Goal: Task Accomplishment & Management: Use online tool/utility

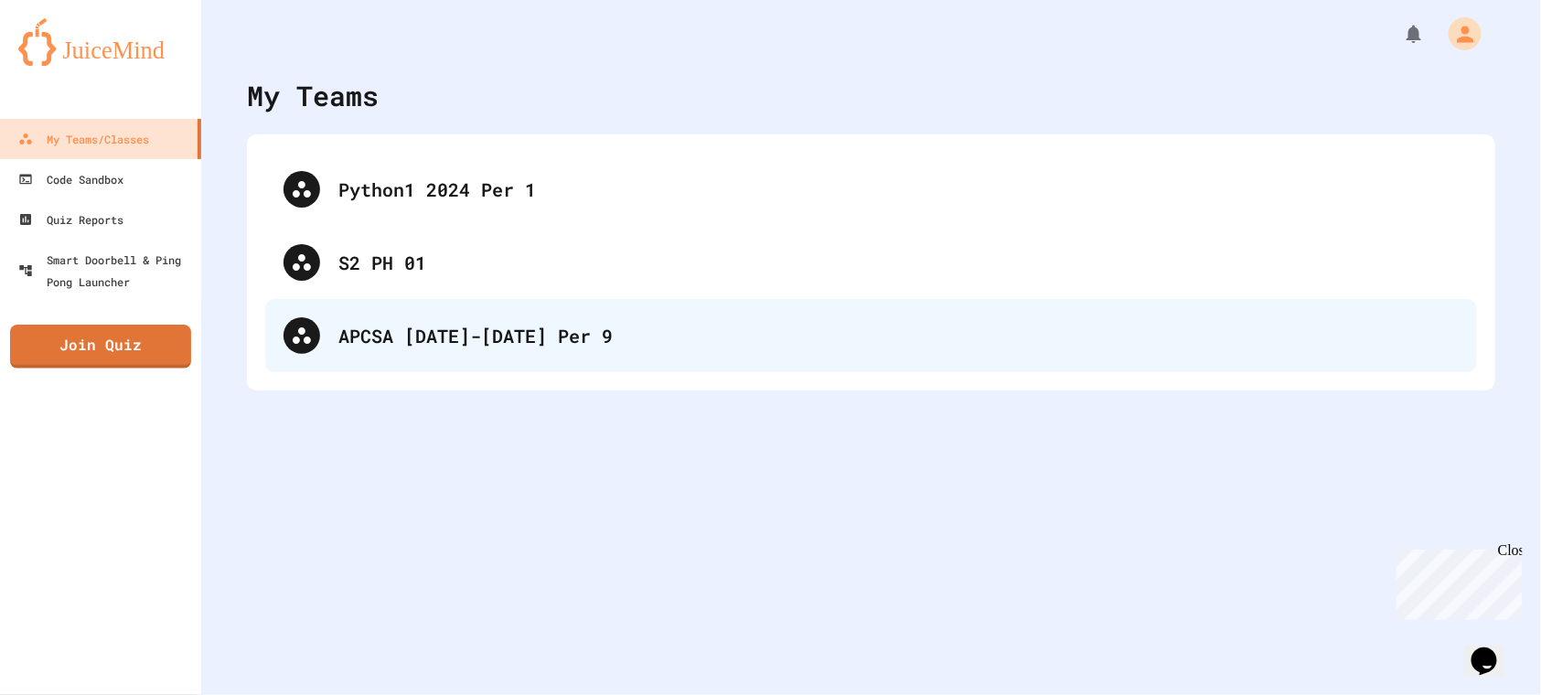
click at [517, 317] on div "APCSA [DATE]-[DATE] Per 9" at bounding box center [870, 335] width 1211 height 73
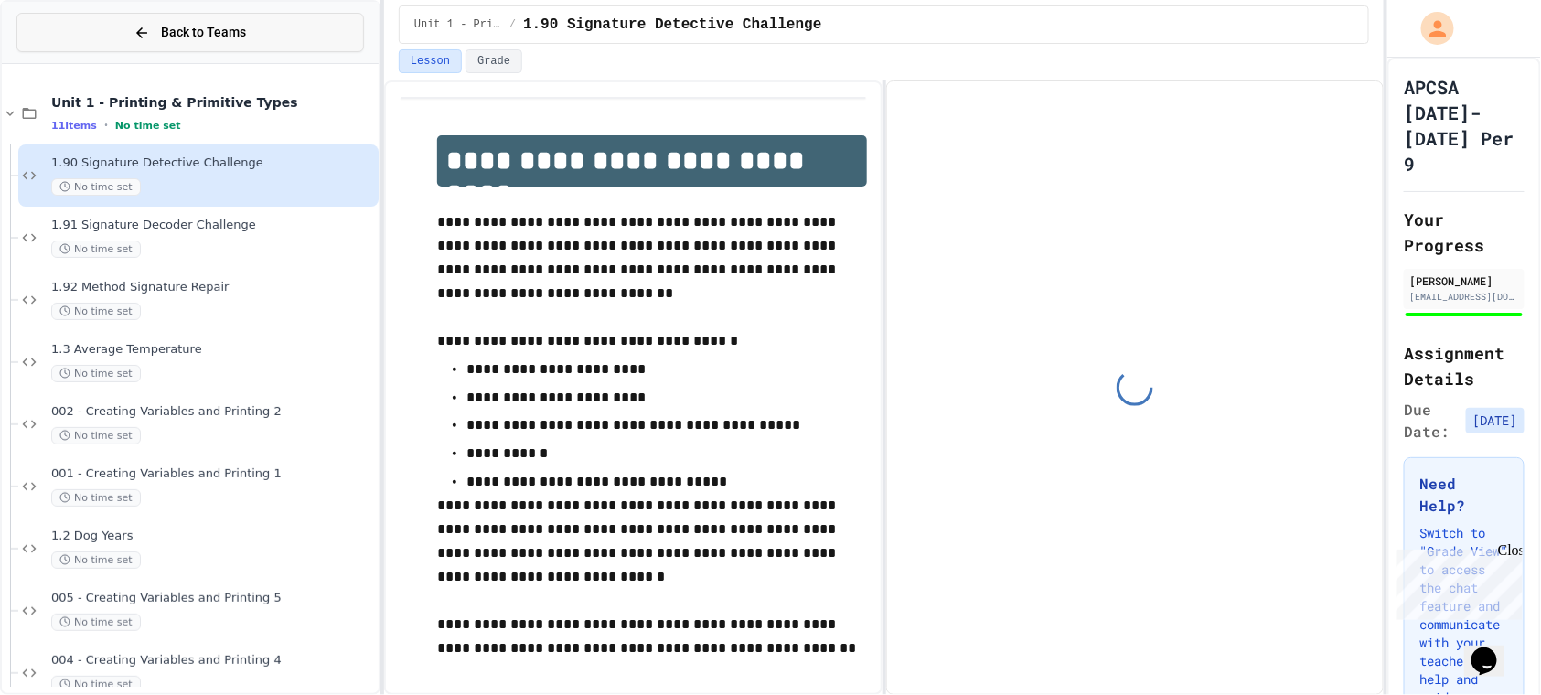
click at [73, 39] on button "Back to Teams" at bounding box center [189, 32] width 347 height 39
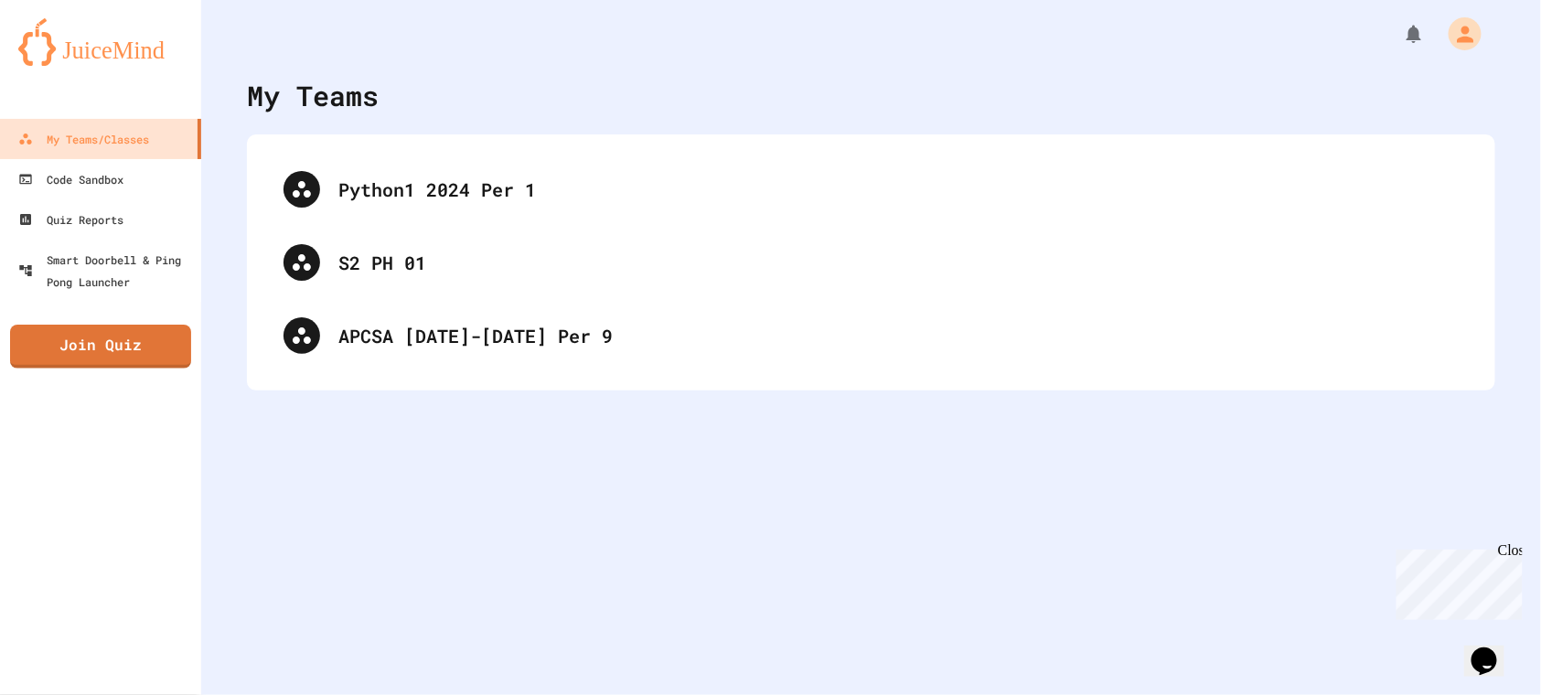
click at [97, 330] on link "Join Quiz" at bounding box center [100, 347] width 181 height 44
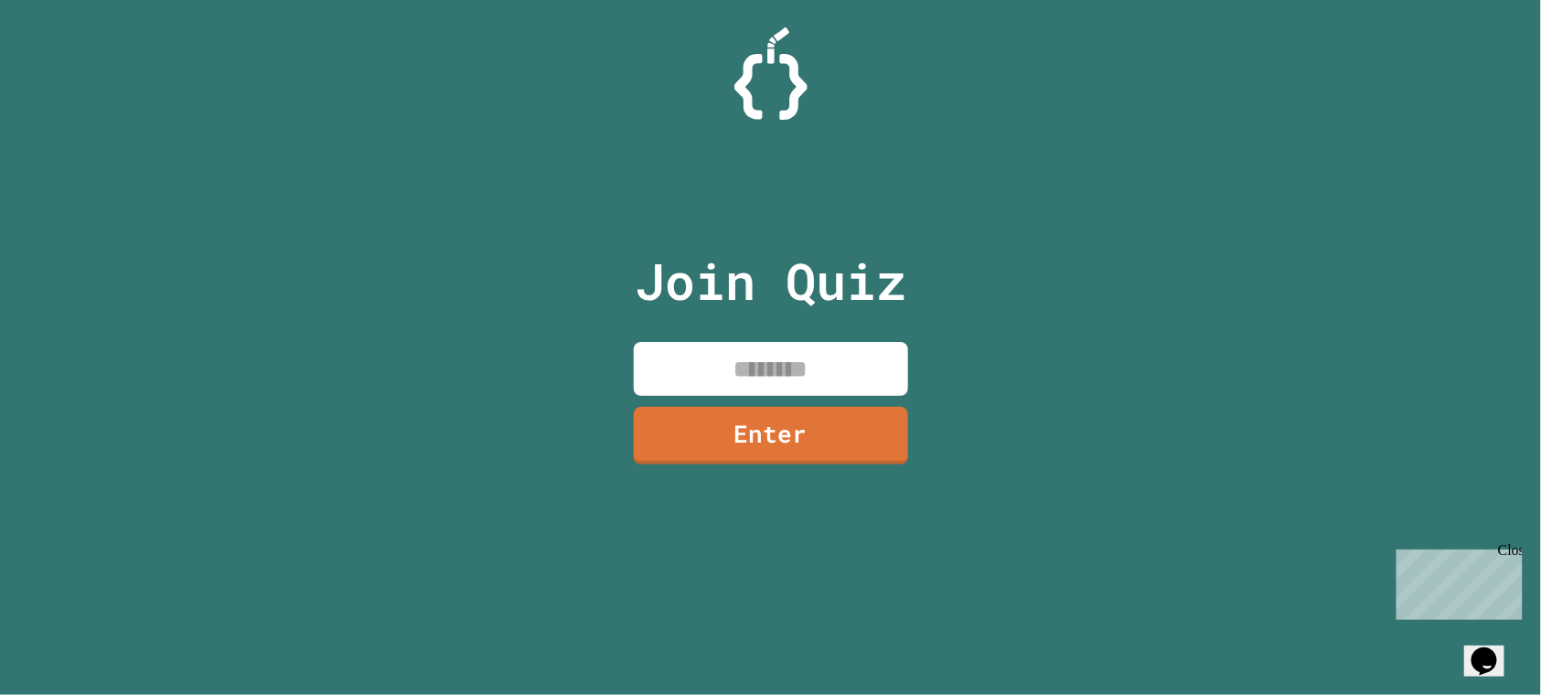
click at [736, 378] on input at bounding box center [771, 369] width 274 height 54
type input "********"
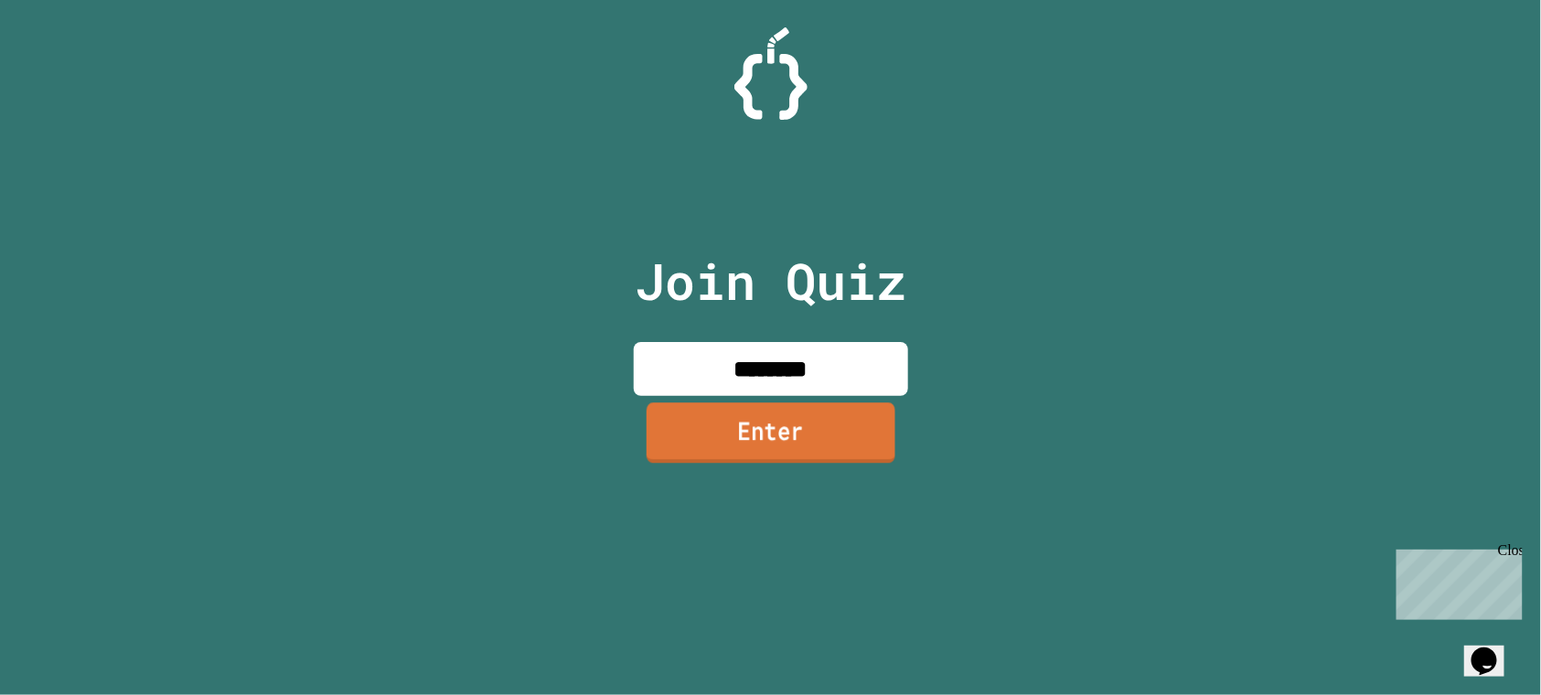
click at [781, 439] on link "Enter" at bounding box center [770, 433] width 249 height 60
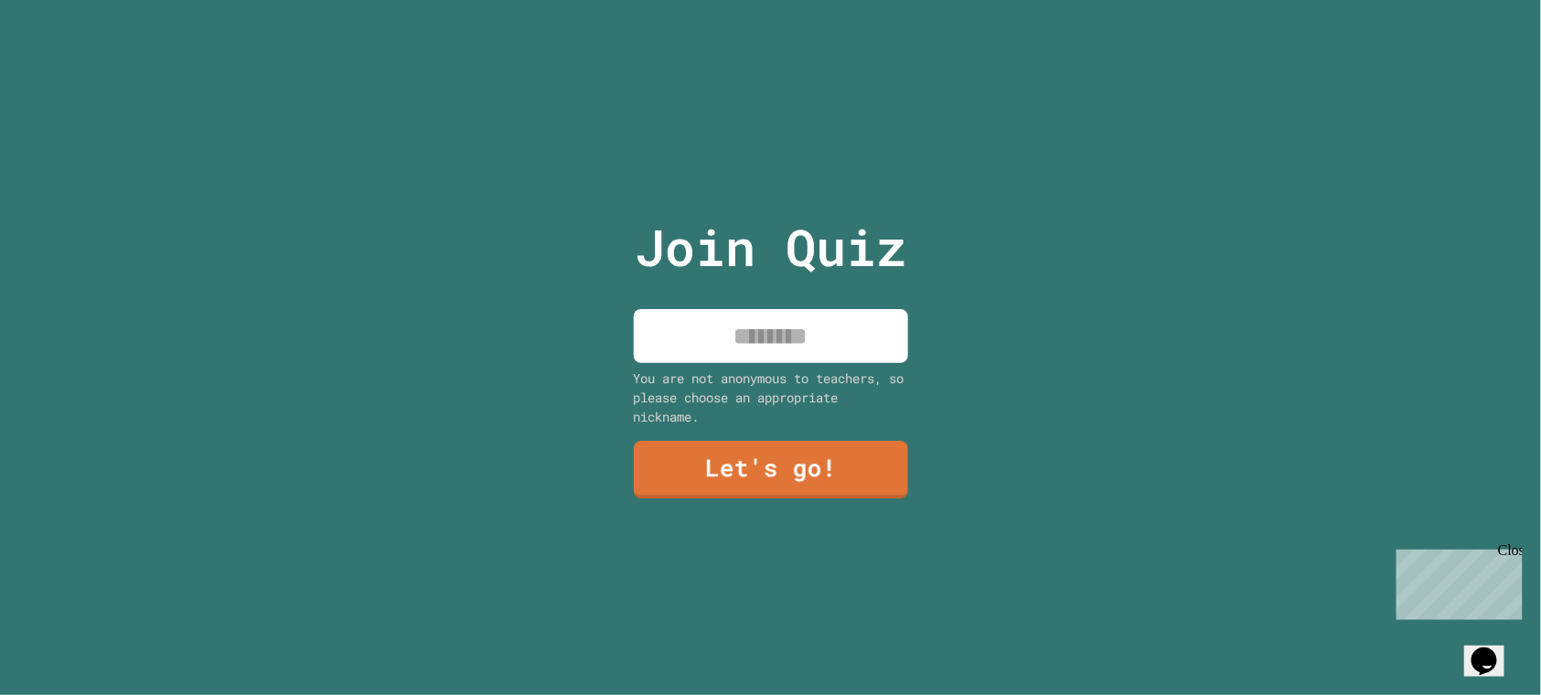
click at [761, 323] on input at bounding box center [771, 336] width 274 height 54
type input "******"
click at [776, 403] on div "You are not anonymous to teachers, so please choose an appropriate nickname." at bounding box center [771, 397] width 274 height 58
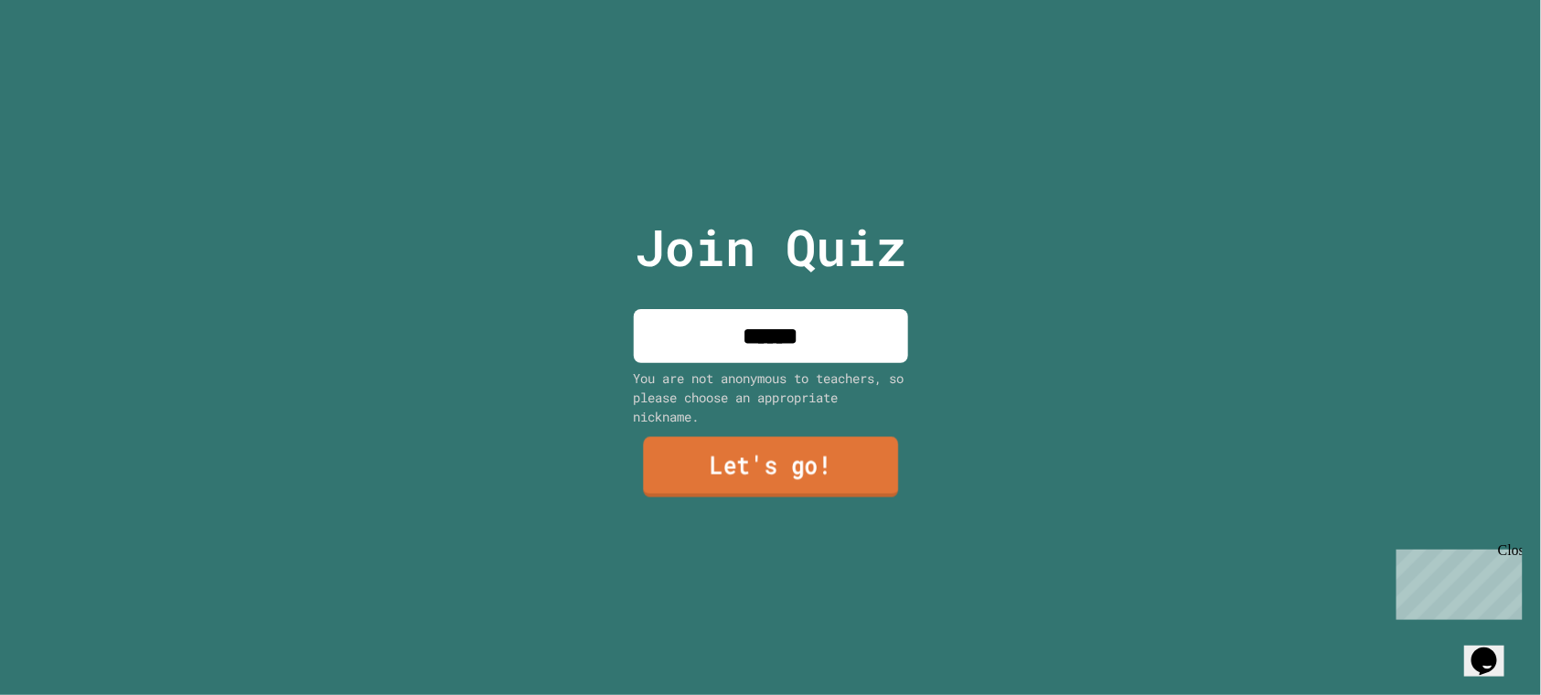
click at [795, 471] on link "Let's go!" at bounding box center [770, 466] width 255 height 60
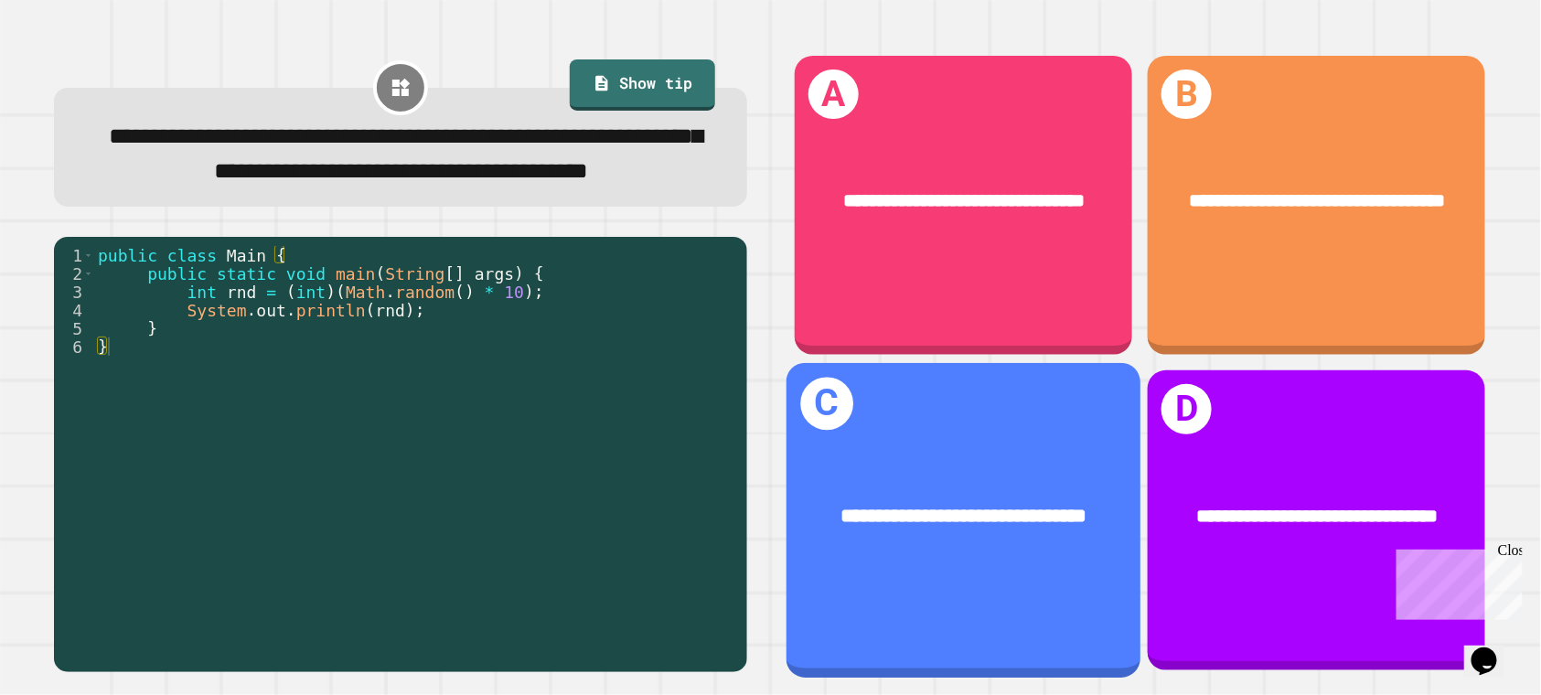
click at [1090, 477] on div "**********" at bounding box center [963, 516] width 355 height 109
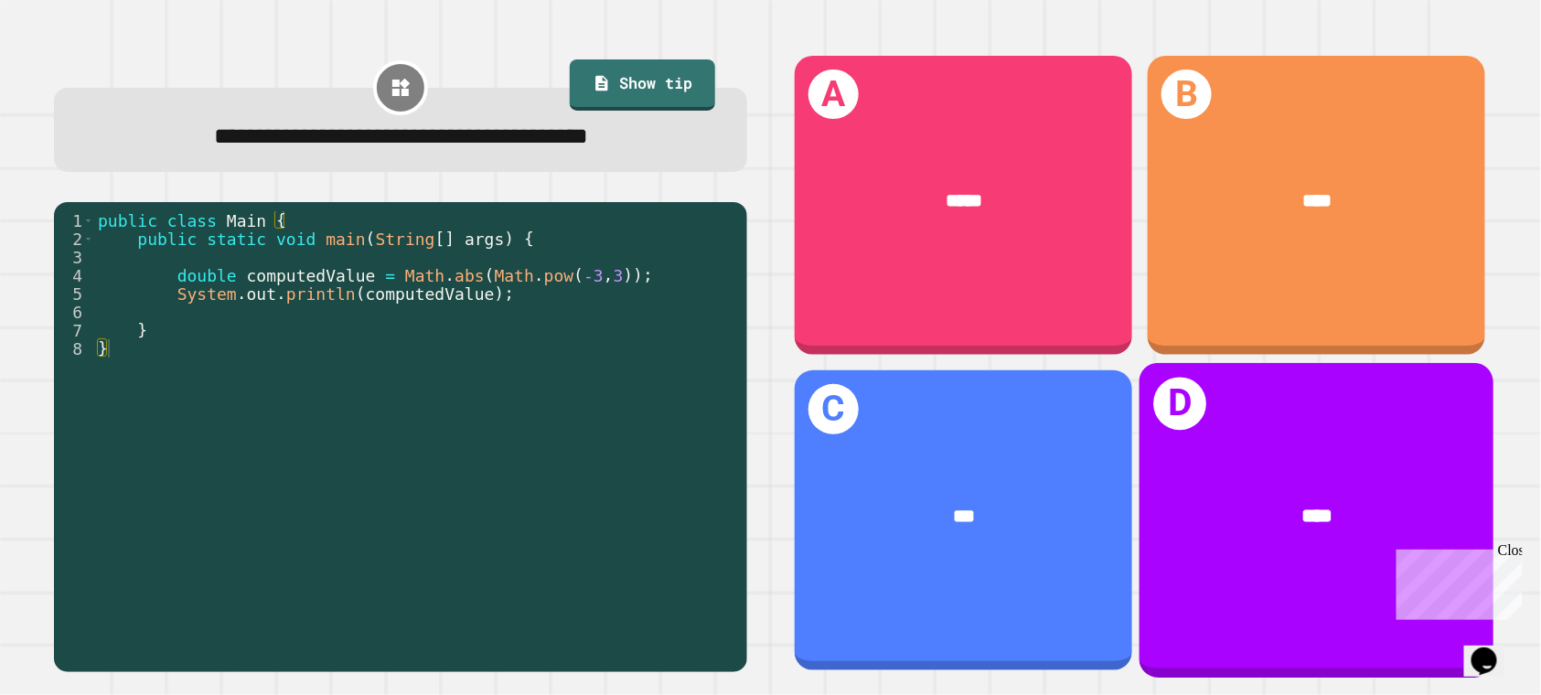
click at [1263, 439] on div "D ****" at bounding box center [1316, 520] width 355 height 315
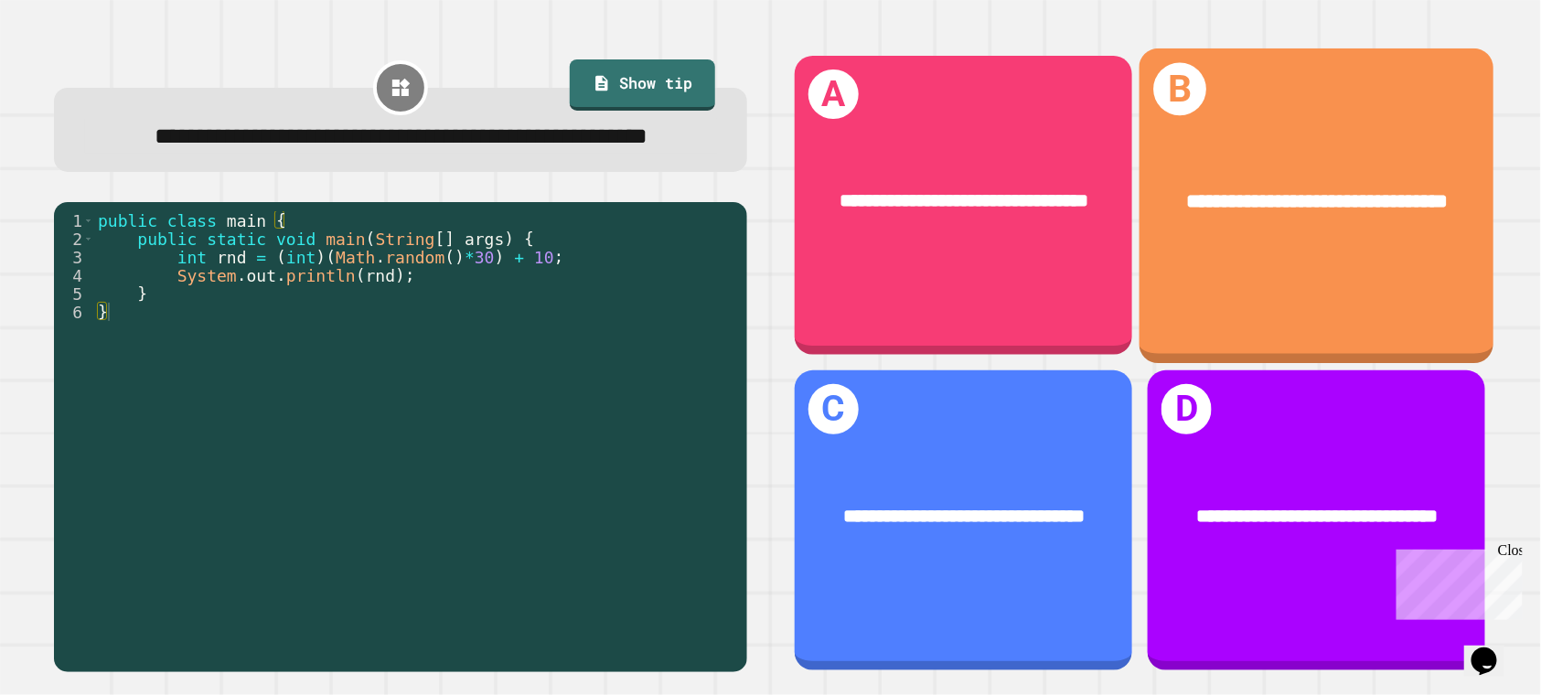
click at [1204, 163] on div "**********" at bounding box center [1316, 200] width 355 height 109
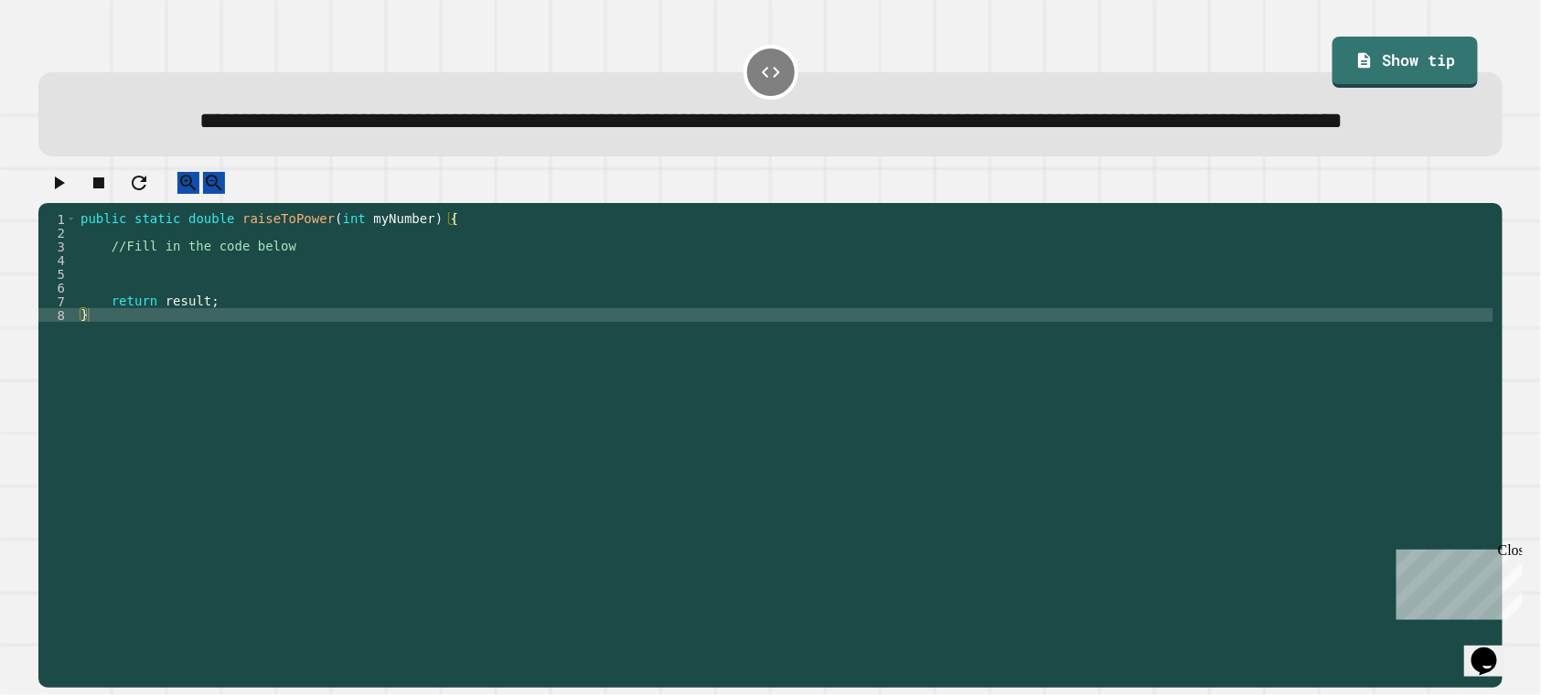
click at [369, 321] on div "public static double raiseToPower ( int myNumber ) { //Fill in the code below r…" at bounding box center [785, 424] width 1416 height 425
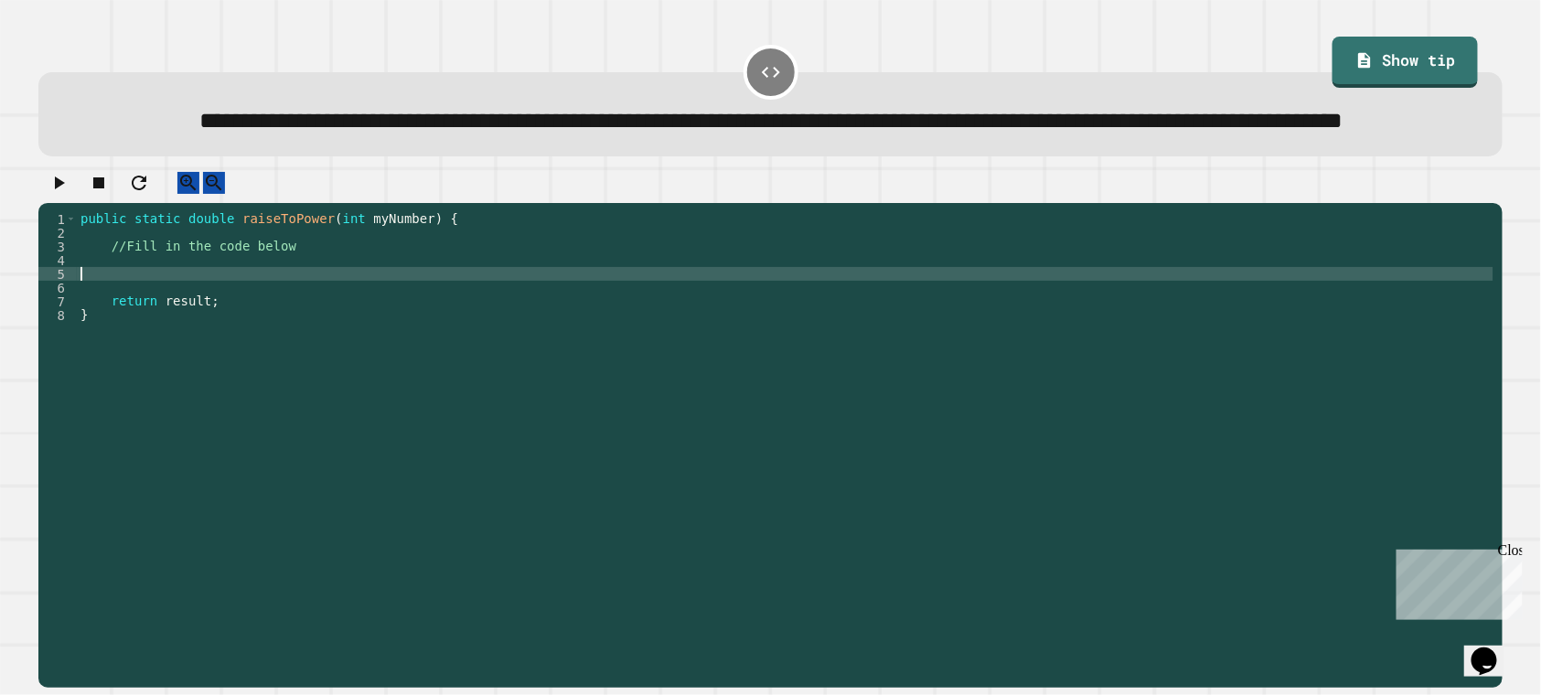
click at [368, 311] on div "public static double raiseToPower ( int myNumber ) { //Fill in the code below r…" at bounding box center [785, 424] width 1416 height 425
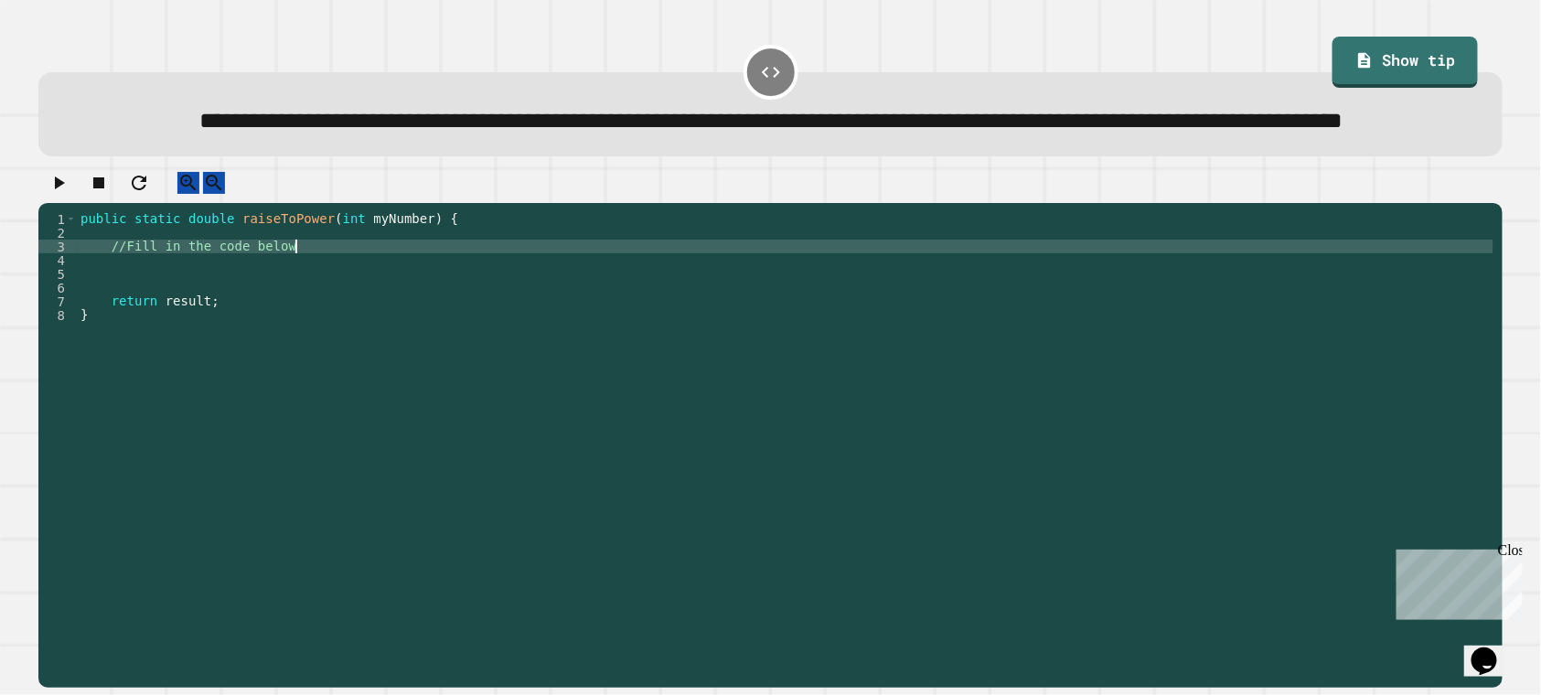
click at [367, 305] on div "public static double raiseToPower ( int myNumber ) { //Fill in the code below r…" at bounding box center [785, 424] width 1416 height 425
type textarea "**********"
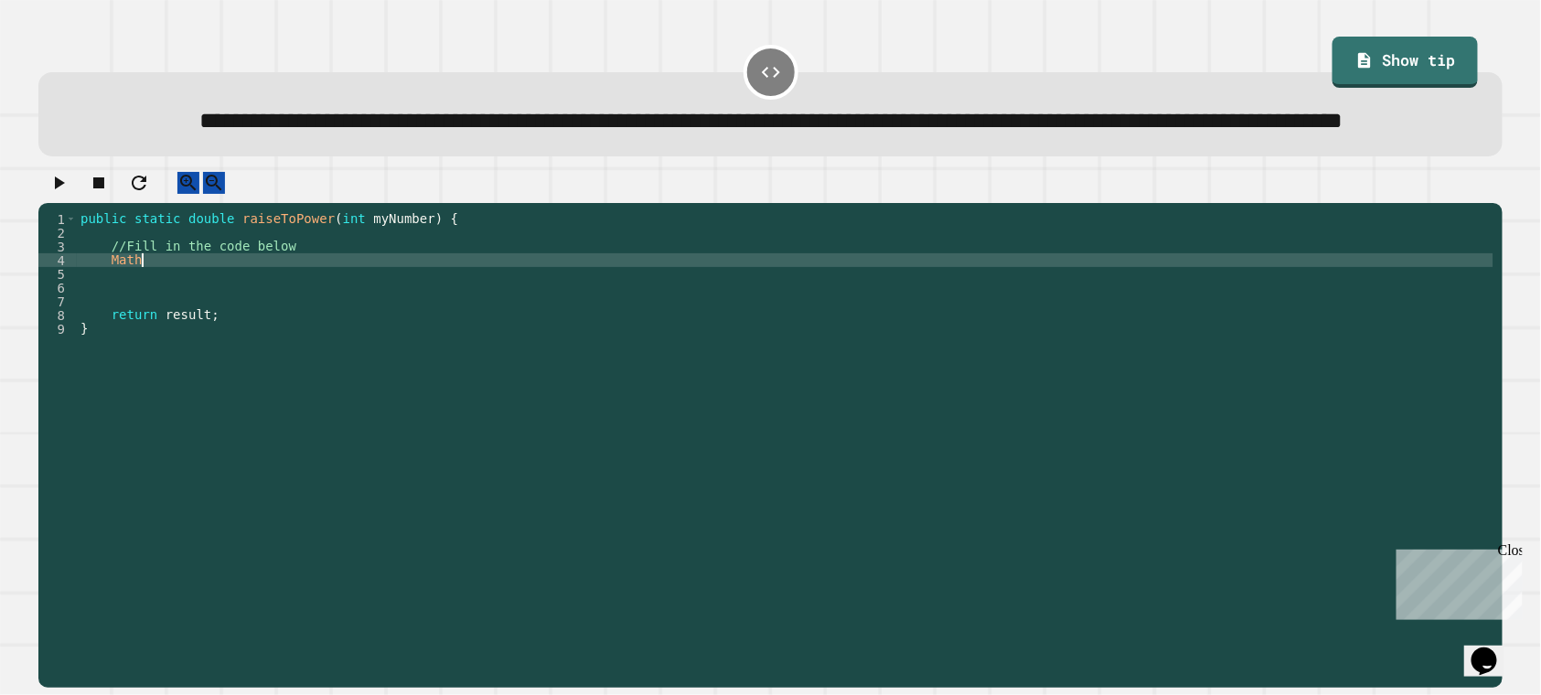
scroll to position [0, 3]
type textarea "*"
click at [49, 195] on button "button" at bounding box center [59, 183] width 22 height 23
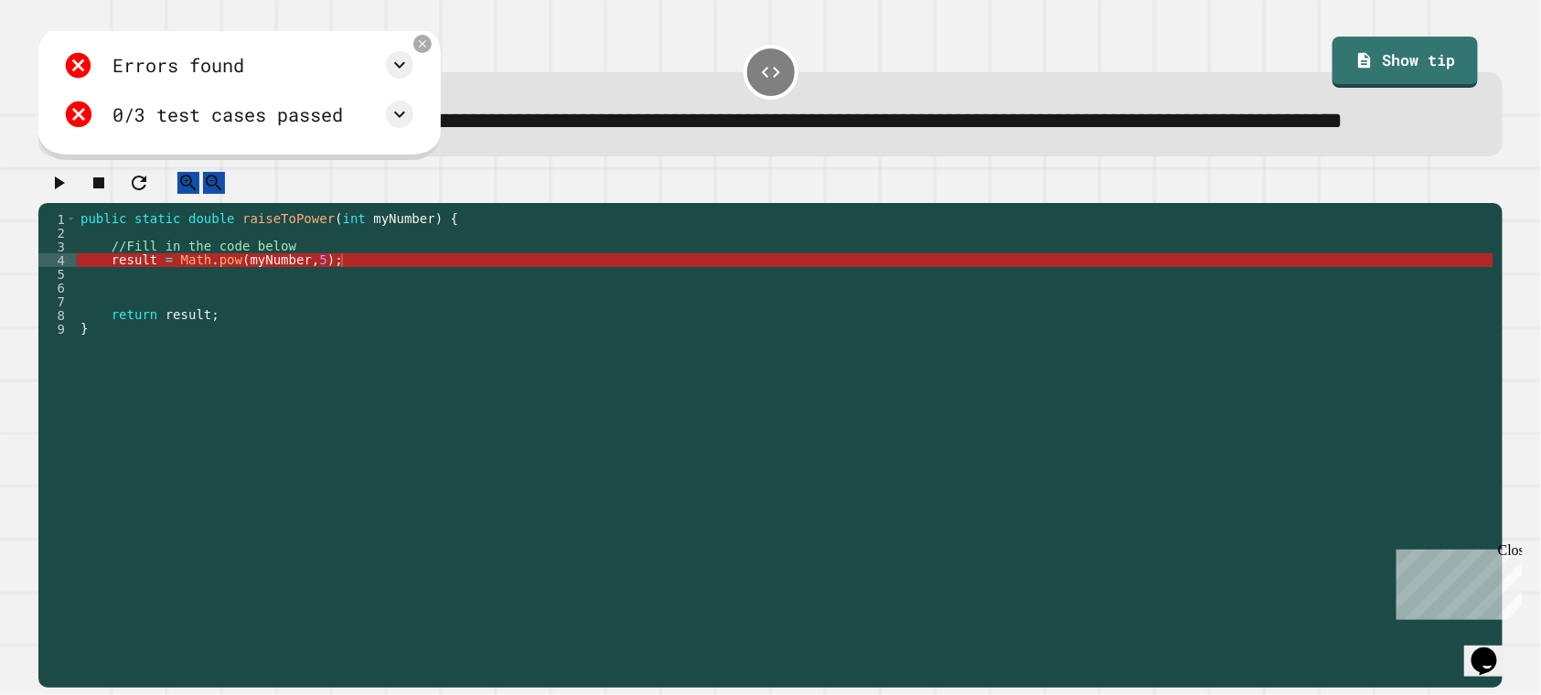
click at [349, 308] on div "public static double raiseToPower ( int myNumber ) { //Fill in the code below r…" at bounding box center [785, 424] width 1416 height 425
click at [372, 311] on div "public static double raiseToPower ( int myNumber ) { //Fill in the code below r…" at bounding box center [785, 424] width 1416 height 425
click at [329, 306] on div "public static double raiseToPower ( int myNumber ) { //Fill in the code below r…" at bounding box center [785, 424] width 1416 height 425
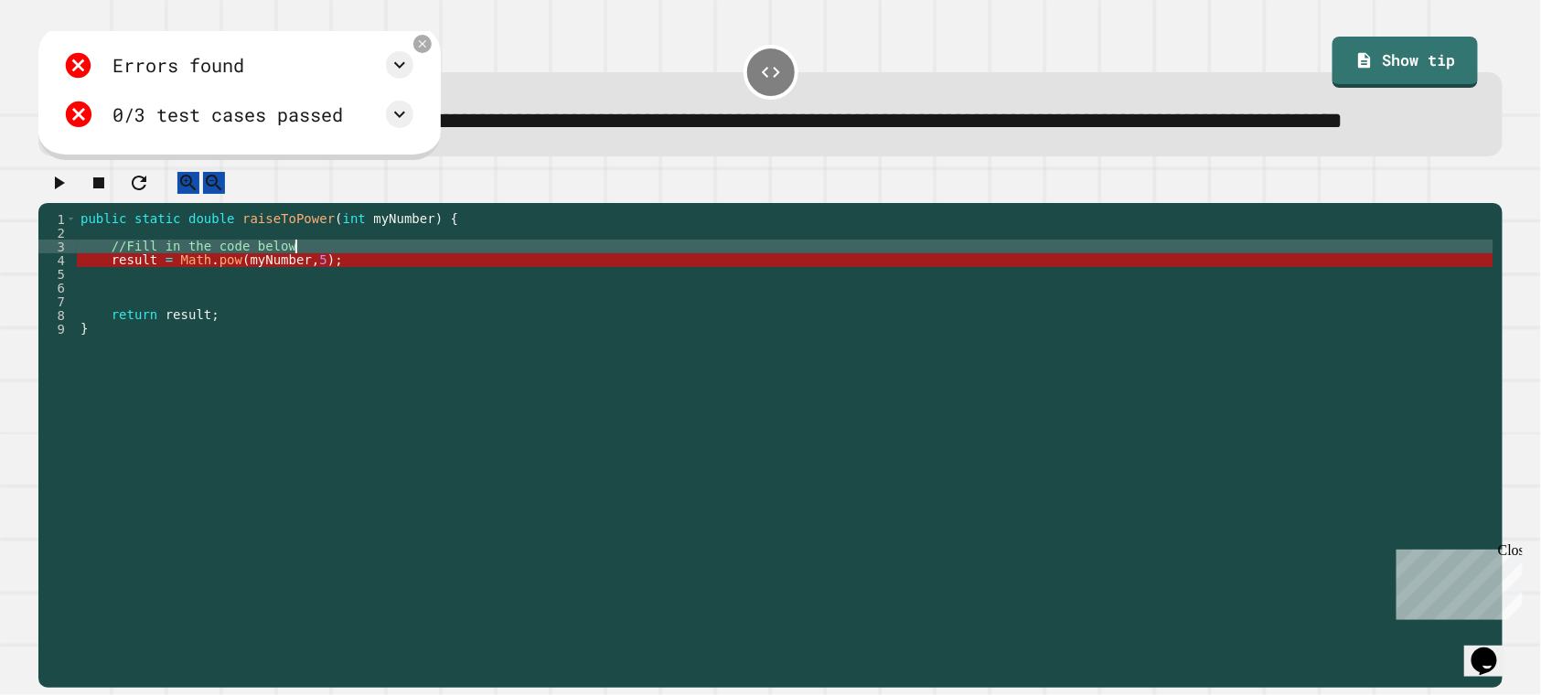
scroll to position [0, 13]
click at [323, 313] on div "public static double raiseToPower ( int myNumber ) { //Fill in the code below r…" at bounding box center [785, 424] width 1416 height 425
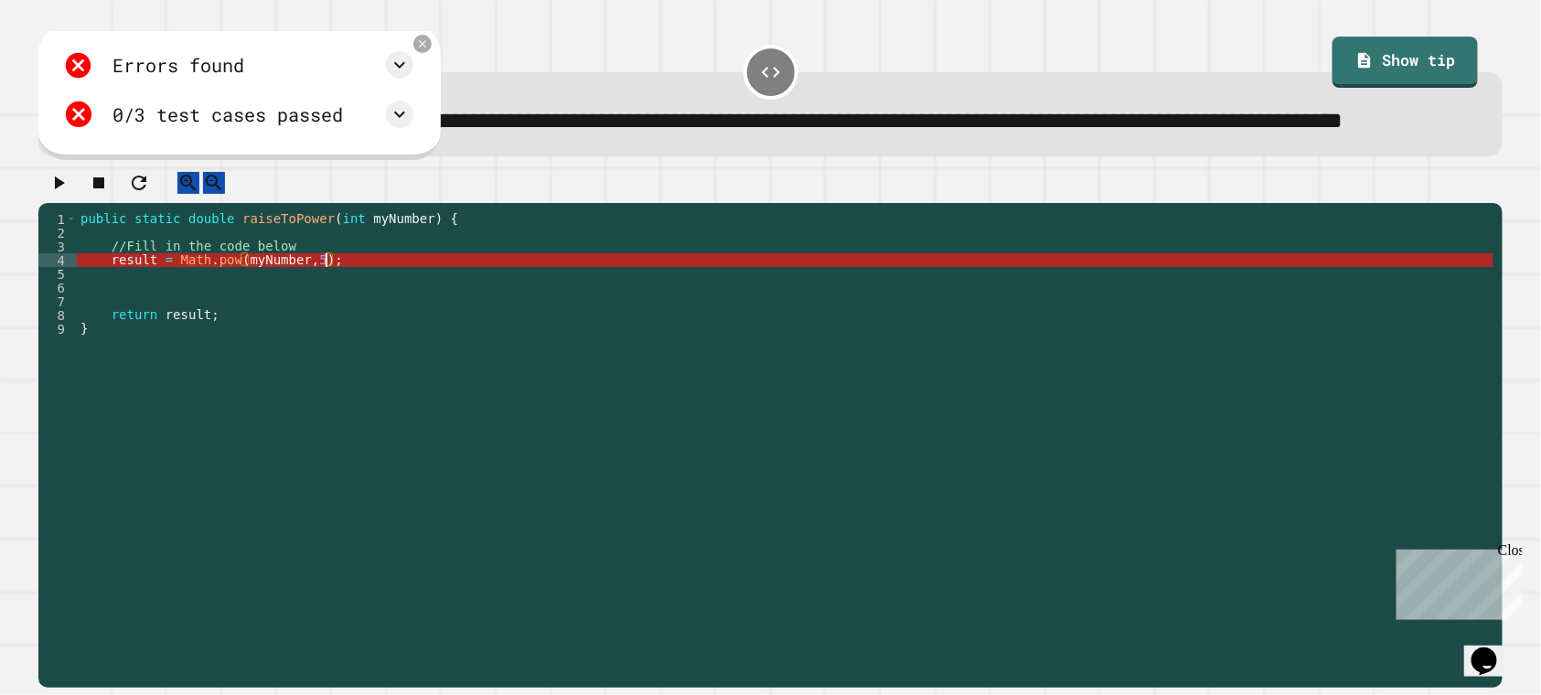
click at [614, 341] on div "public static double raiseToPower ( int myNumber ) { //Fill in the code below r…" at bounding box center [785, 424] width 1416 height 425
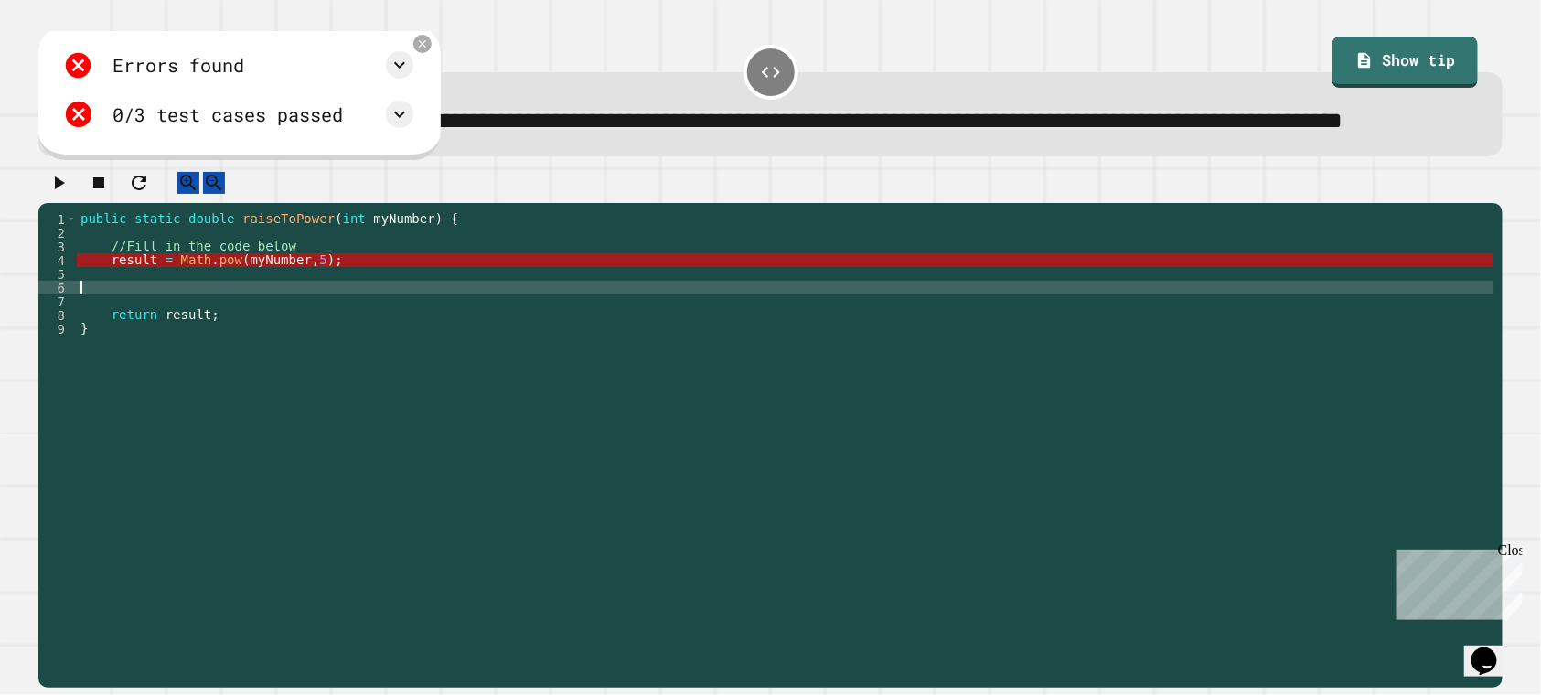
scroll to position [0, 0]
click at [431, 51] on icon at bounding box center [423, 44] width 16 height 16
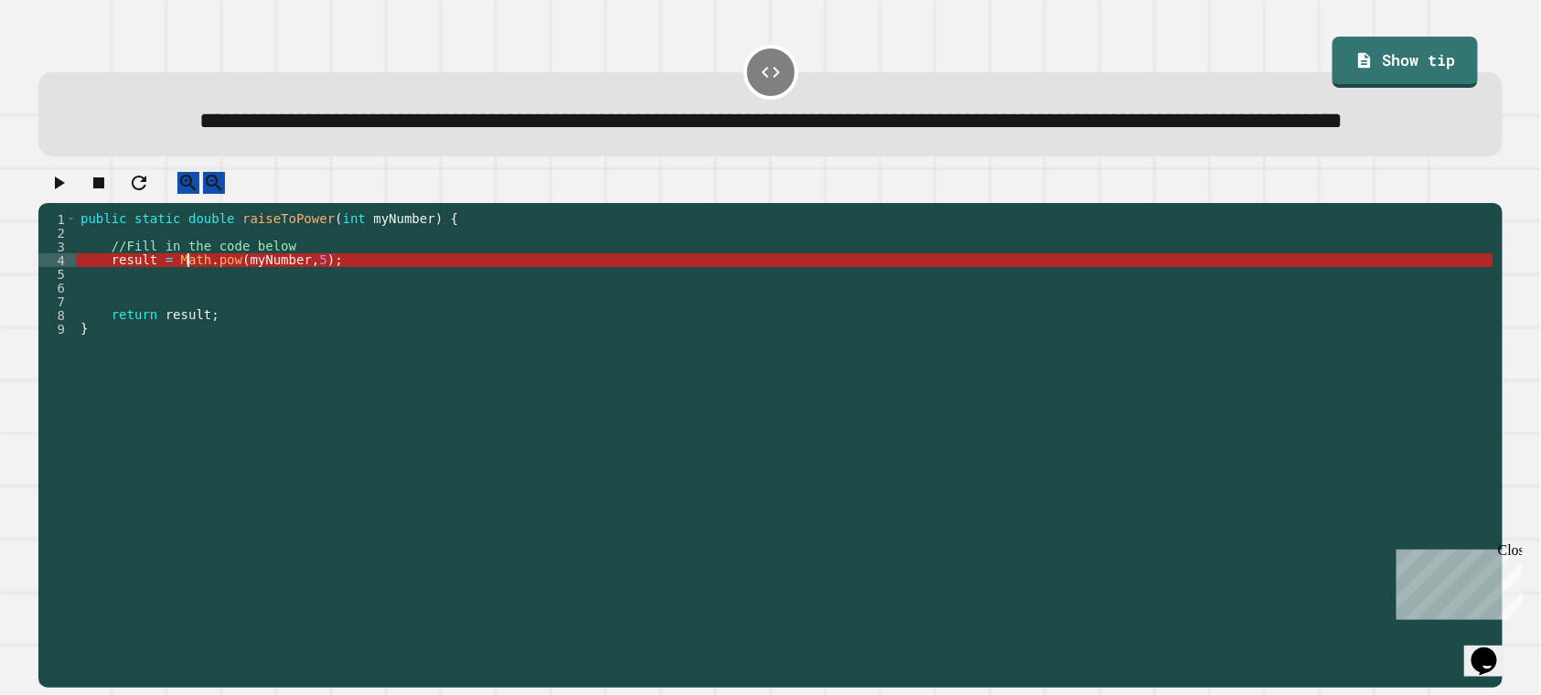
click at [187, 310] on div "public static double raiseToPower ( int myNumber ) { //Fill in the code below r…" at bounding box center [785, 424] width 1416 height 425
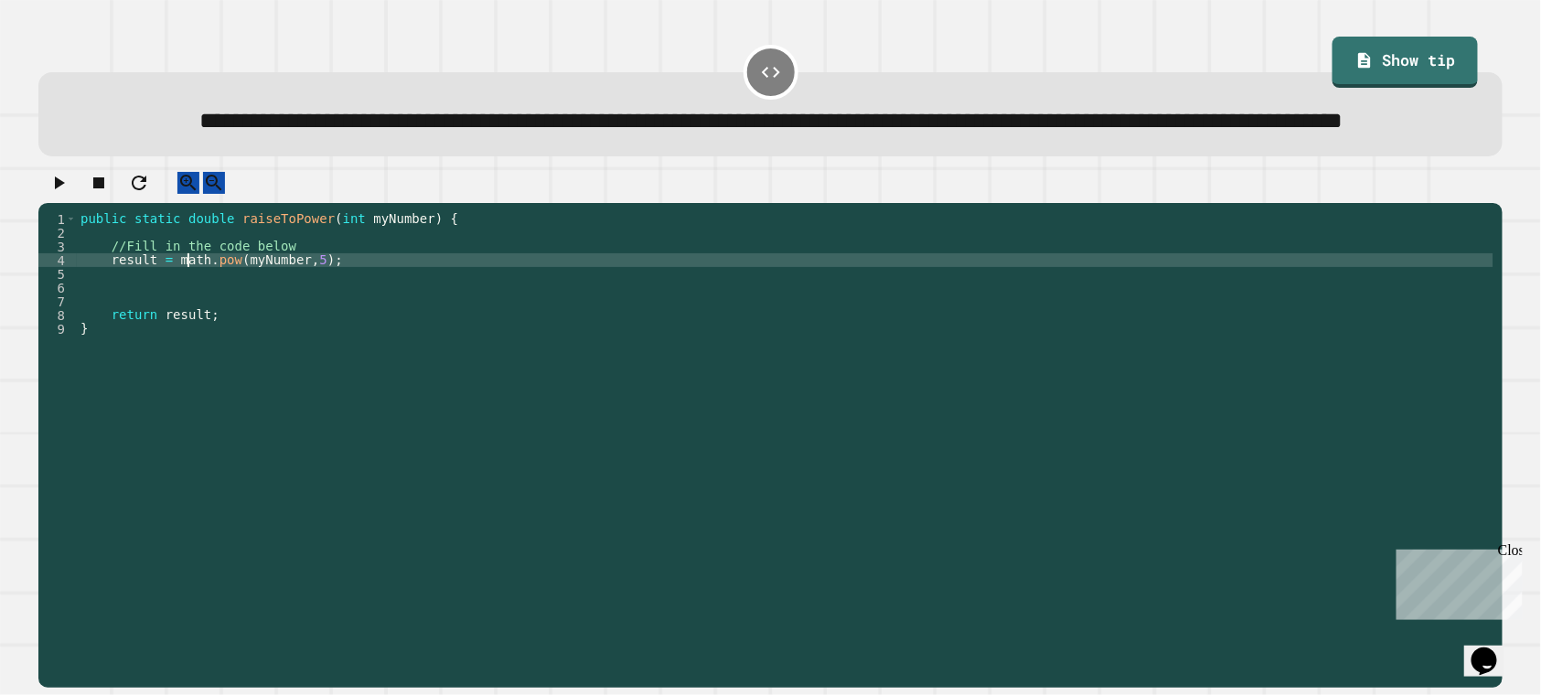
scroll to position [0, 6]
type textarea "**********"
click at [179, 339] on div "public static double raiseToPower ( int myNumber ) { //Fill in the code below r…" at bounding box center [785, 424] width 1416 height 425
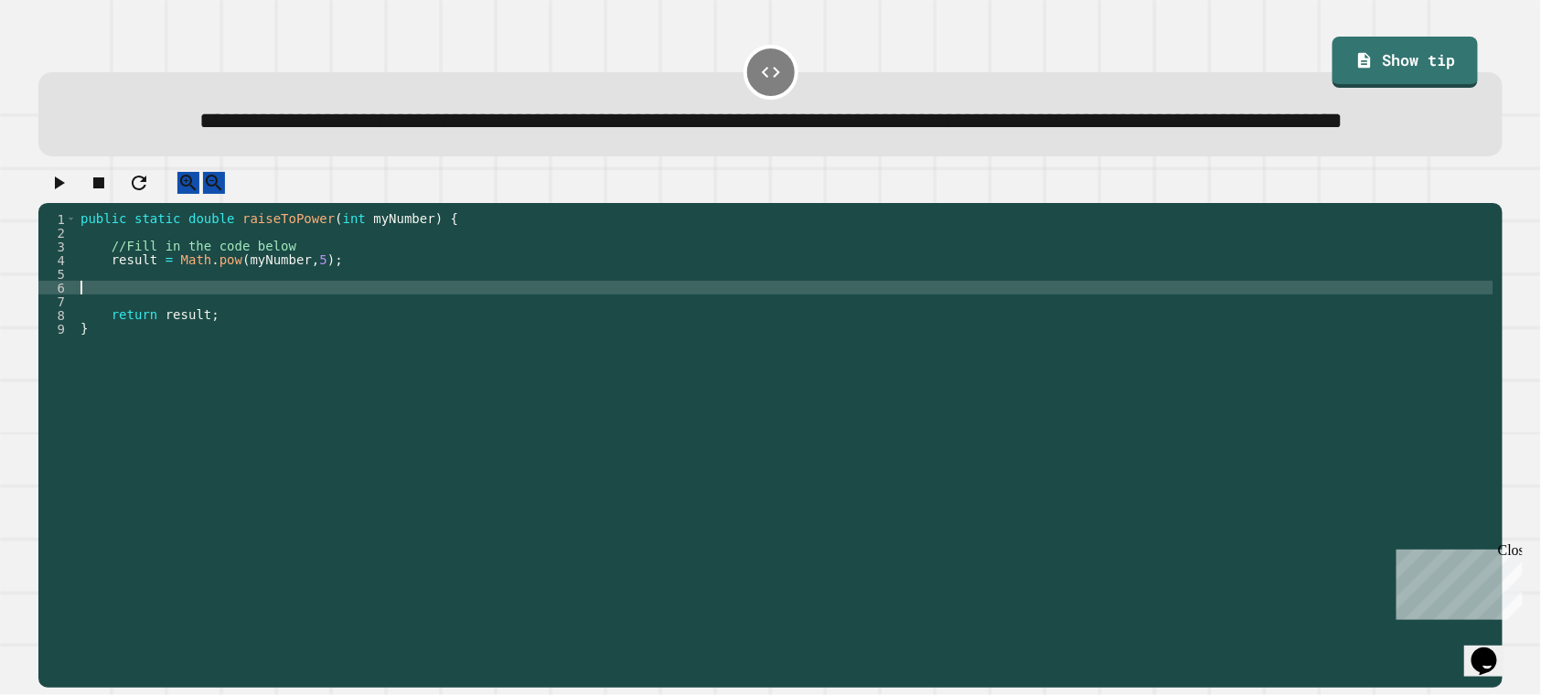
click at [232, 356] on div "public static double raiseToPower ( int myNumber ) { //Fill in the code below r…" at bounding box center [785, 424] width 1416 height 425
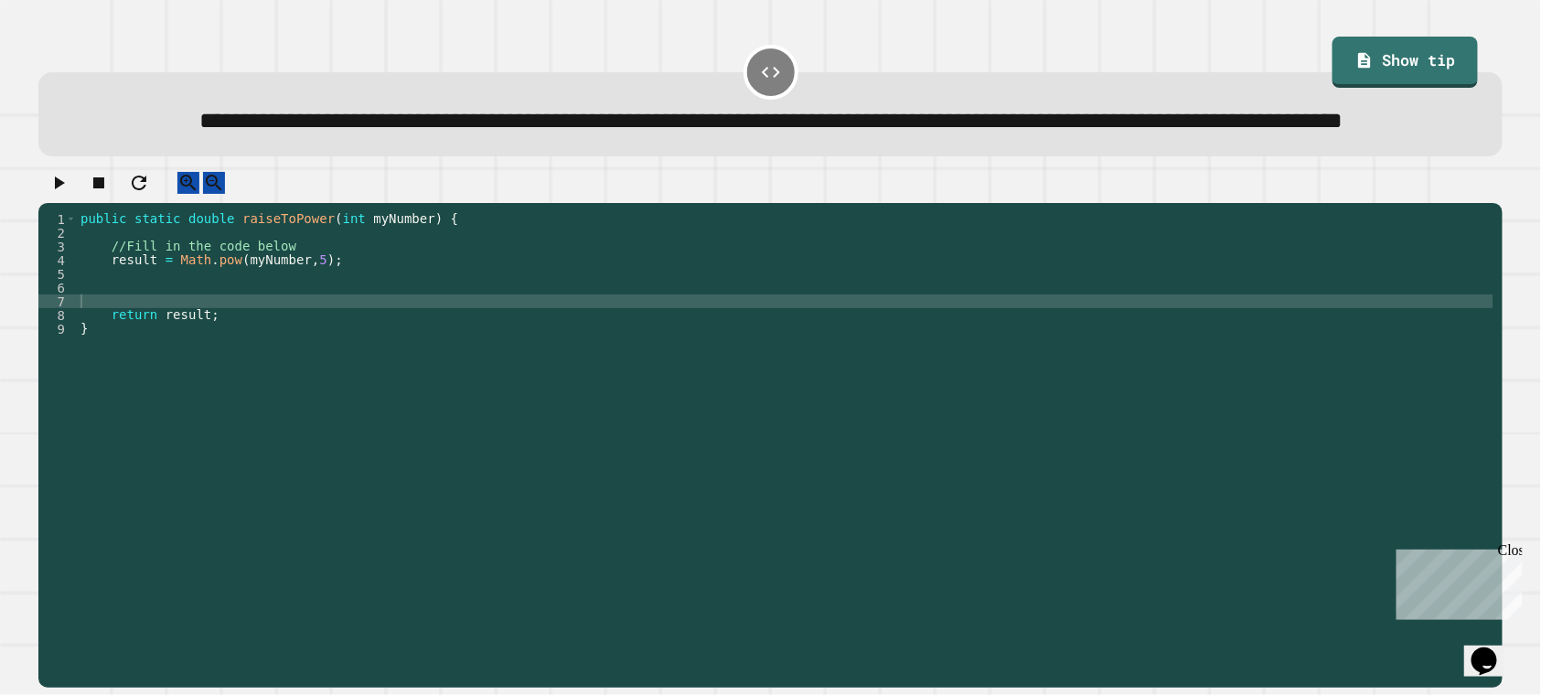
click at [66, 195] on button "button" at bounding box center [59, 183] width 22 height 23
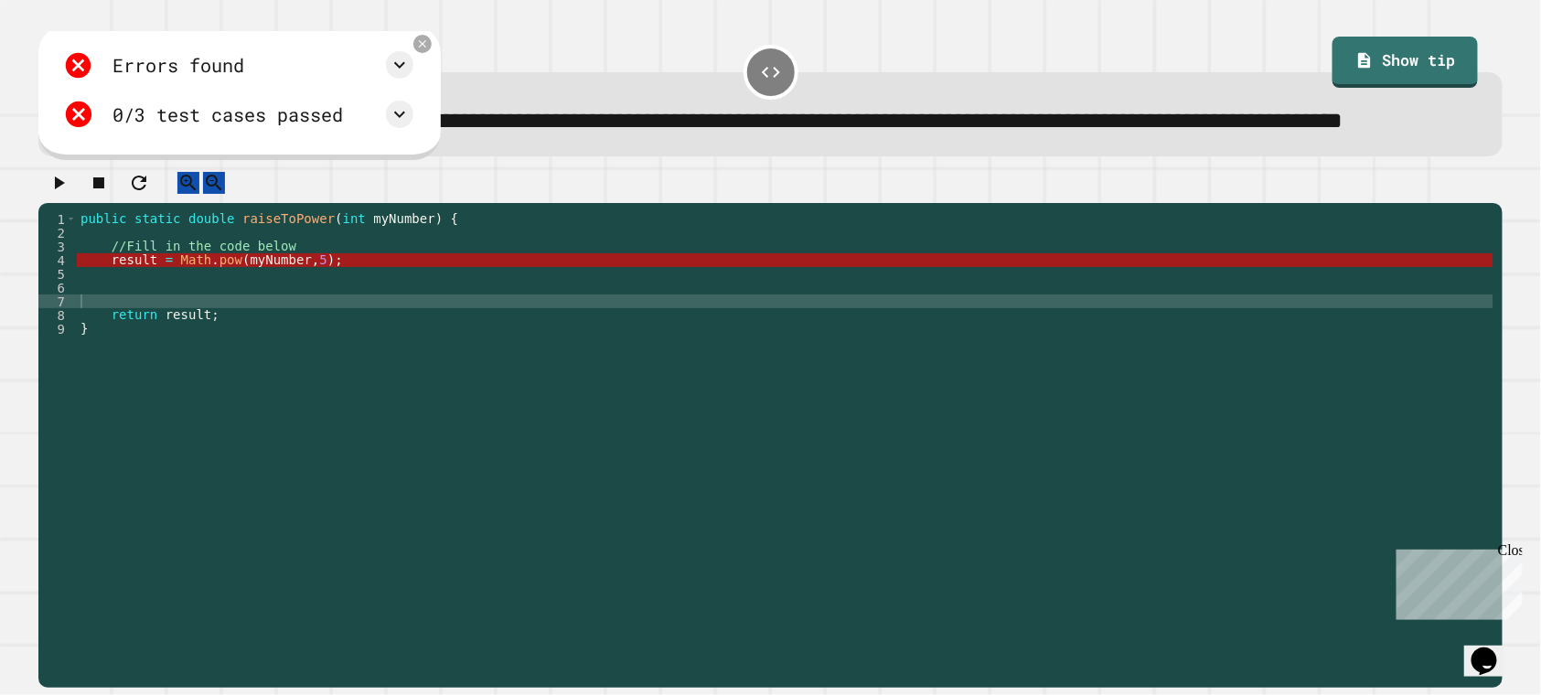
click at [535, 255] on div "1 2 3 4 5 6 7 8 9 public static double raiseToPower ( int myNumber ) { //Fill i…" at bounding box center [770, 445] width 1464 height 484
click at [431, 51] on icon at bounding box center [423, 44] width 16 height 16
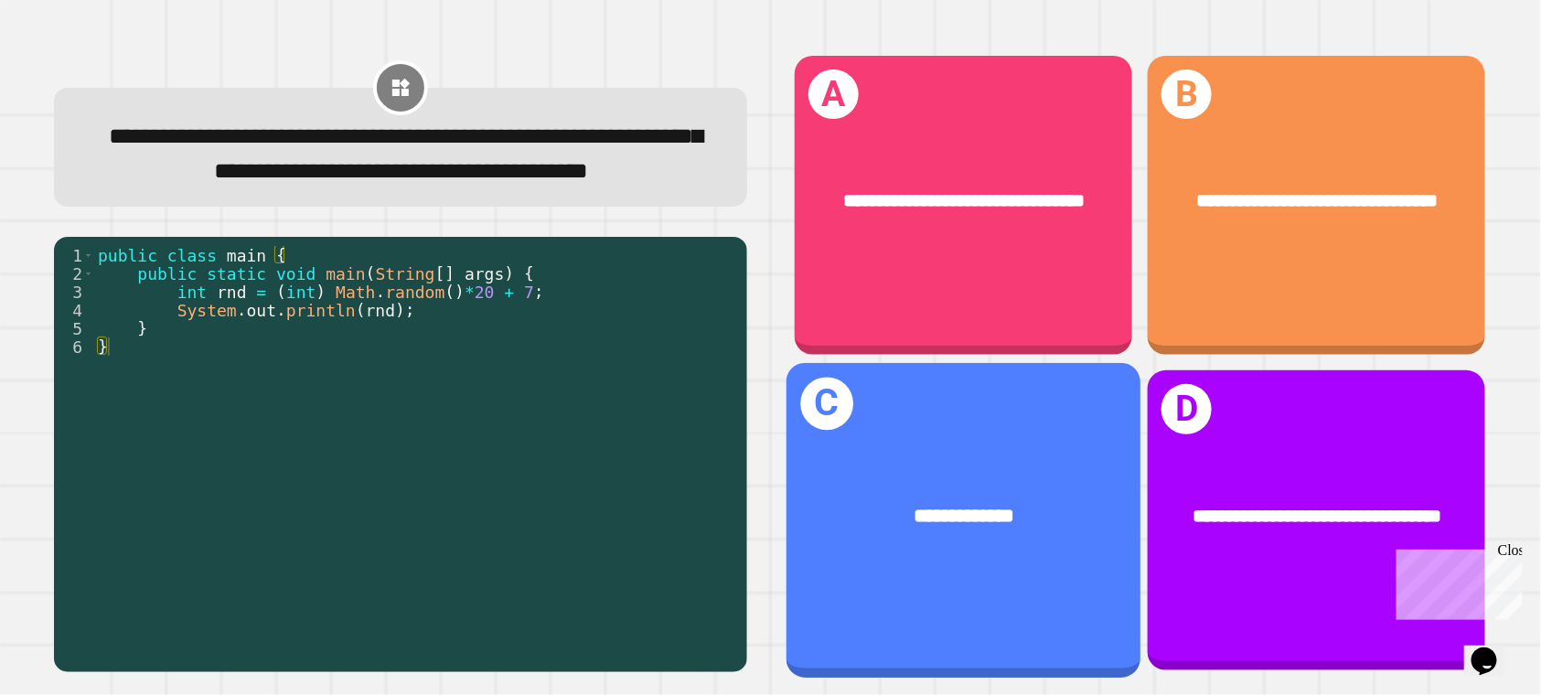
click at [923, 462] on div "**********" at bounding box center [963, 516] width 355 height 109
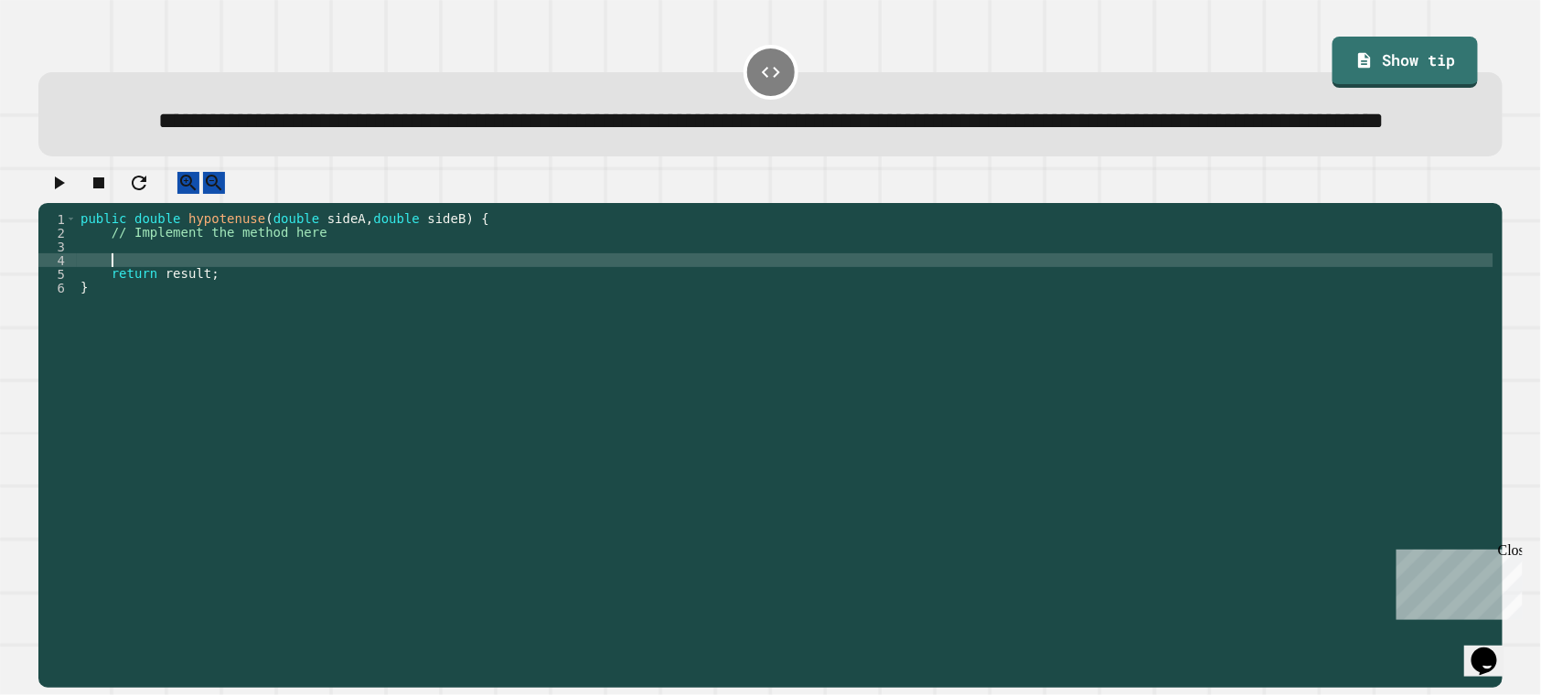
click at [470, 308] on div "public double hypotenuse ( double sideA , double sideB ) { // Implement the met…" at bounding box center [785, 424] width 1416 height 425
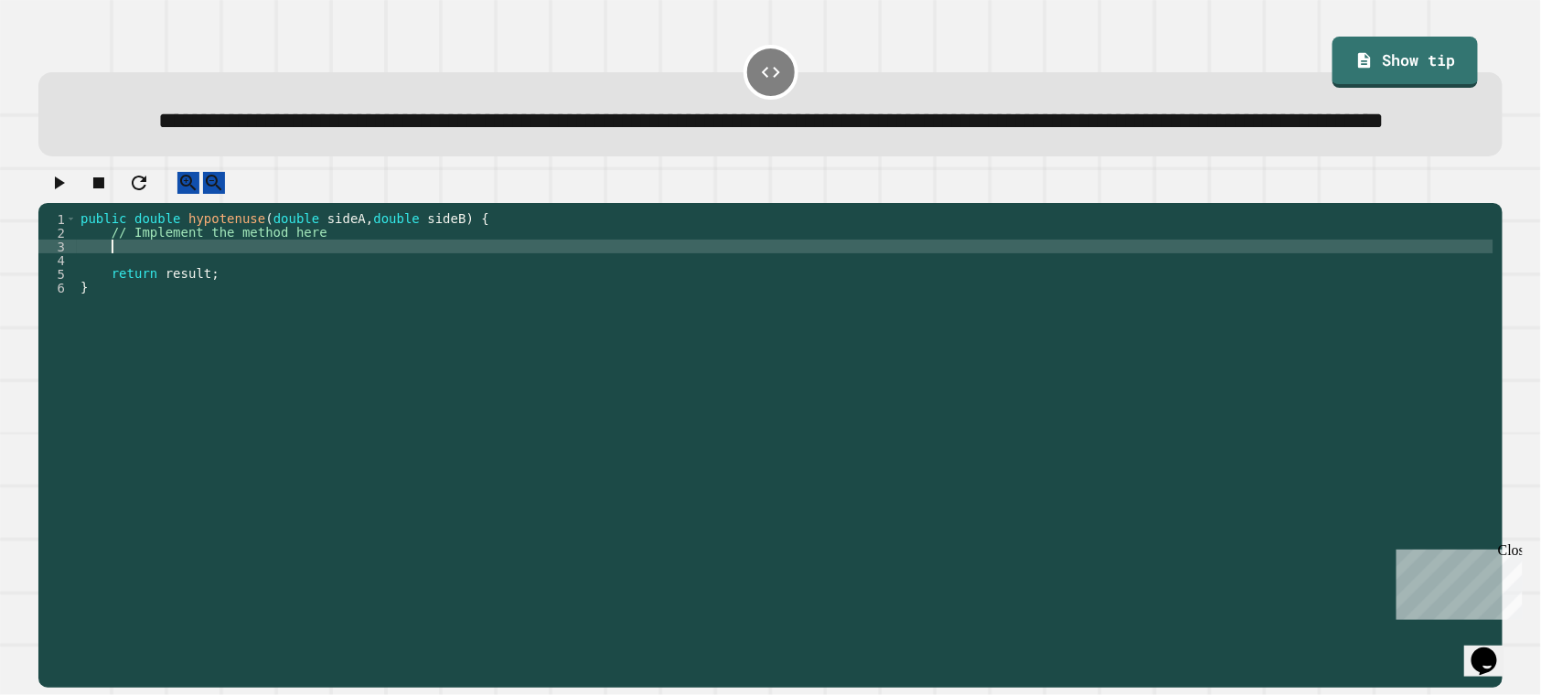
click at [463, 297] on div "public double hypotenuse ( double sideA , double sideB ) { // Implement the met…" at bounding box center [785, 424] width 1416 height 425
click at [69, 194] on icon "button" at bounding box center [59, 183] width 22 height 22
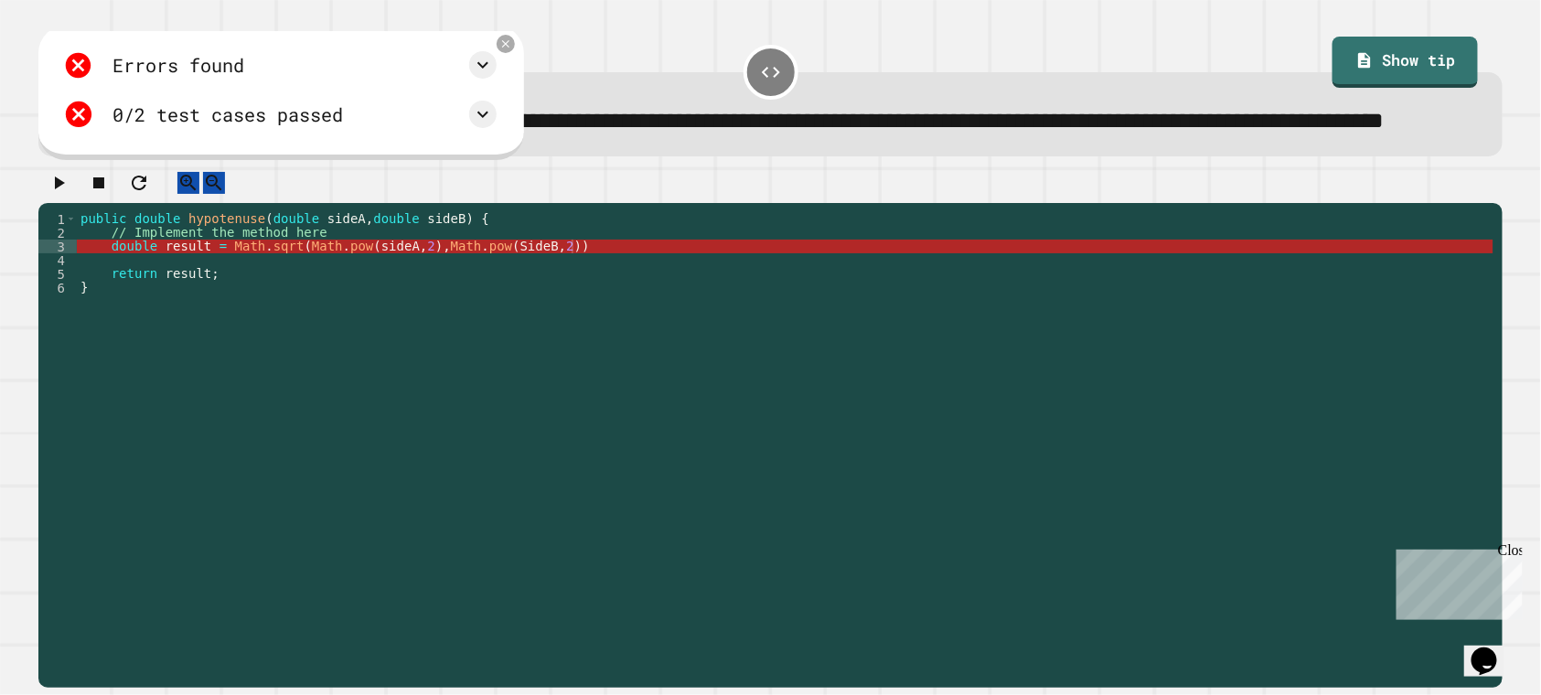
click at [282, 293] on div "public double hypotenuse ( double sideA , double sideB ) { // Implement the met…" at bounding box center [785, 424] width 1416 height 425
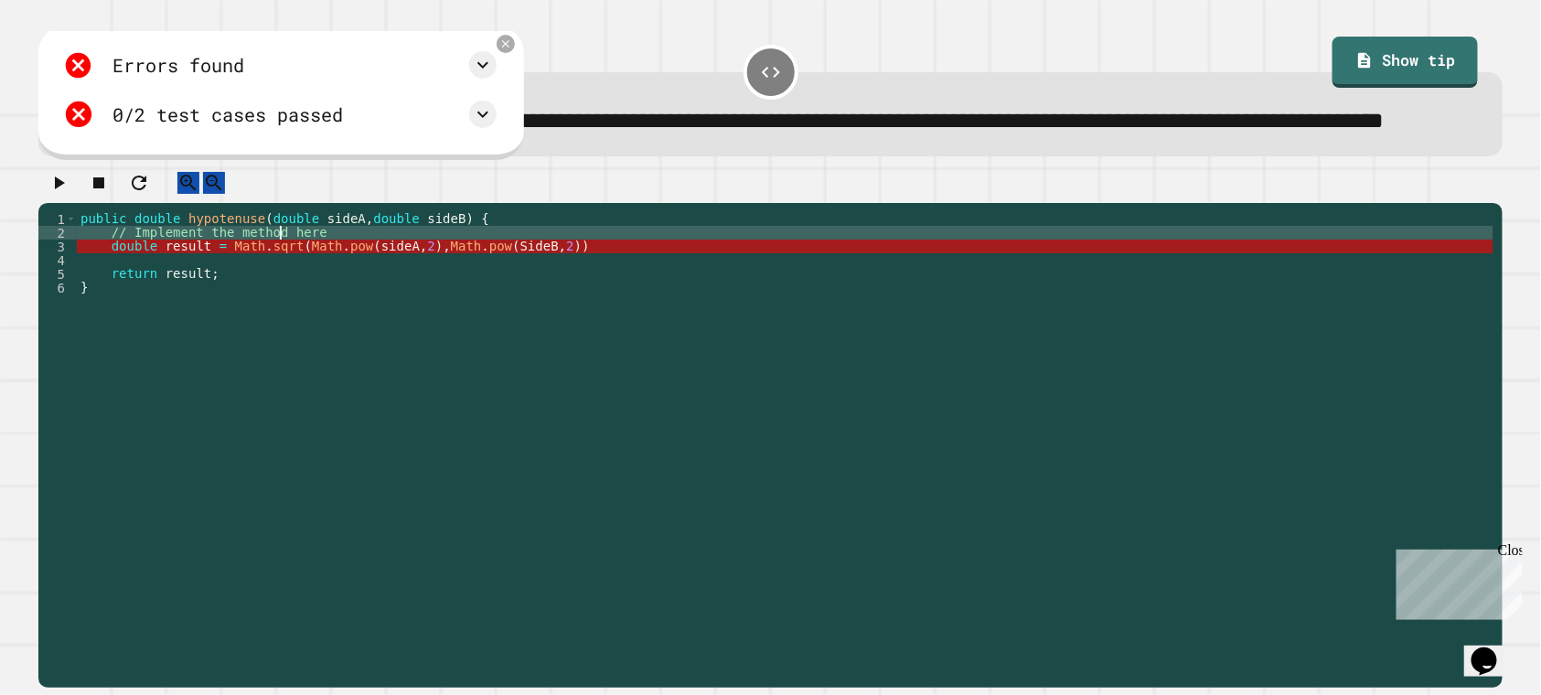
scroll to position [0, 16]
click at [282, 293] on div "public double hypotenuse ( double sideA , double sideB ) { // Implement the met…" at bounding box center [785, 424] width 1416 height 425
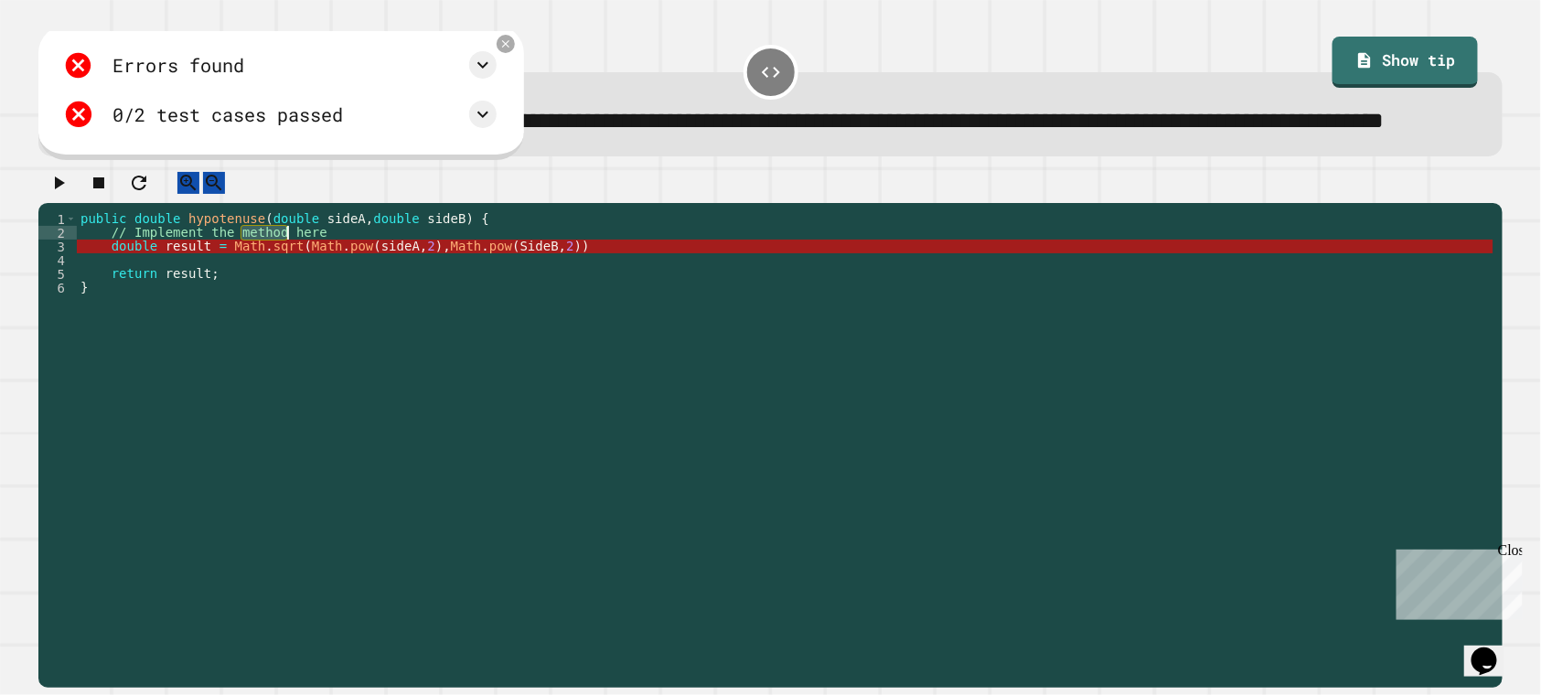
click at [290, 295] on div "public double hypotenuse ( double sideA , double sideB ) { // Implement the met…" at bounding box center [785, 424] width 1416 height 425
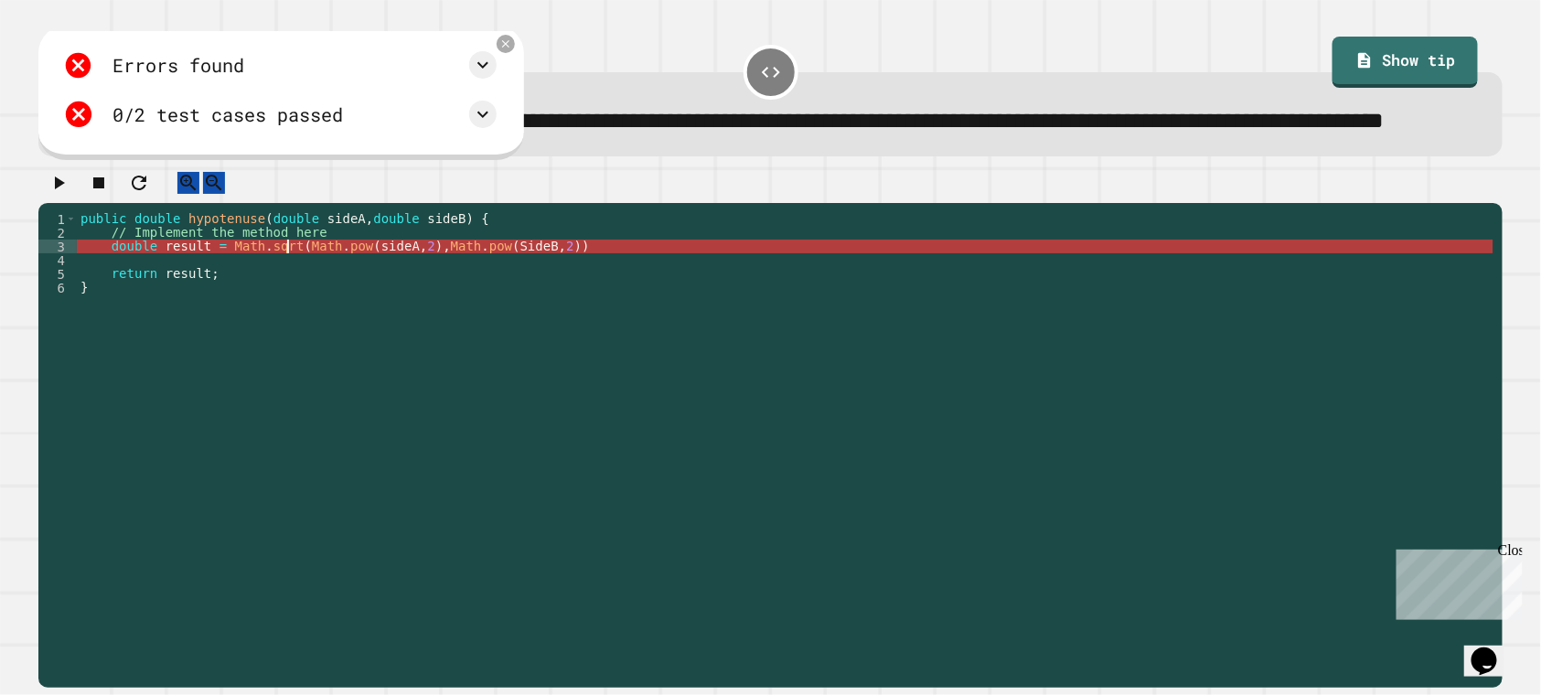
click at [290, 295] on div "public double hypotenuse ( double sideA , double sideB ) { // Implement the met…" at bounding box center [785, 424] width 1416 height 425
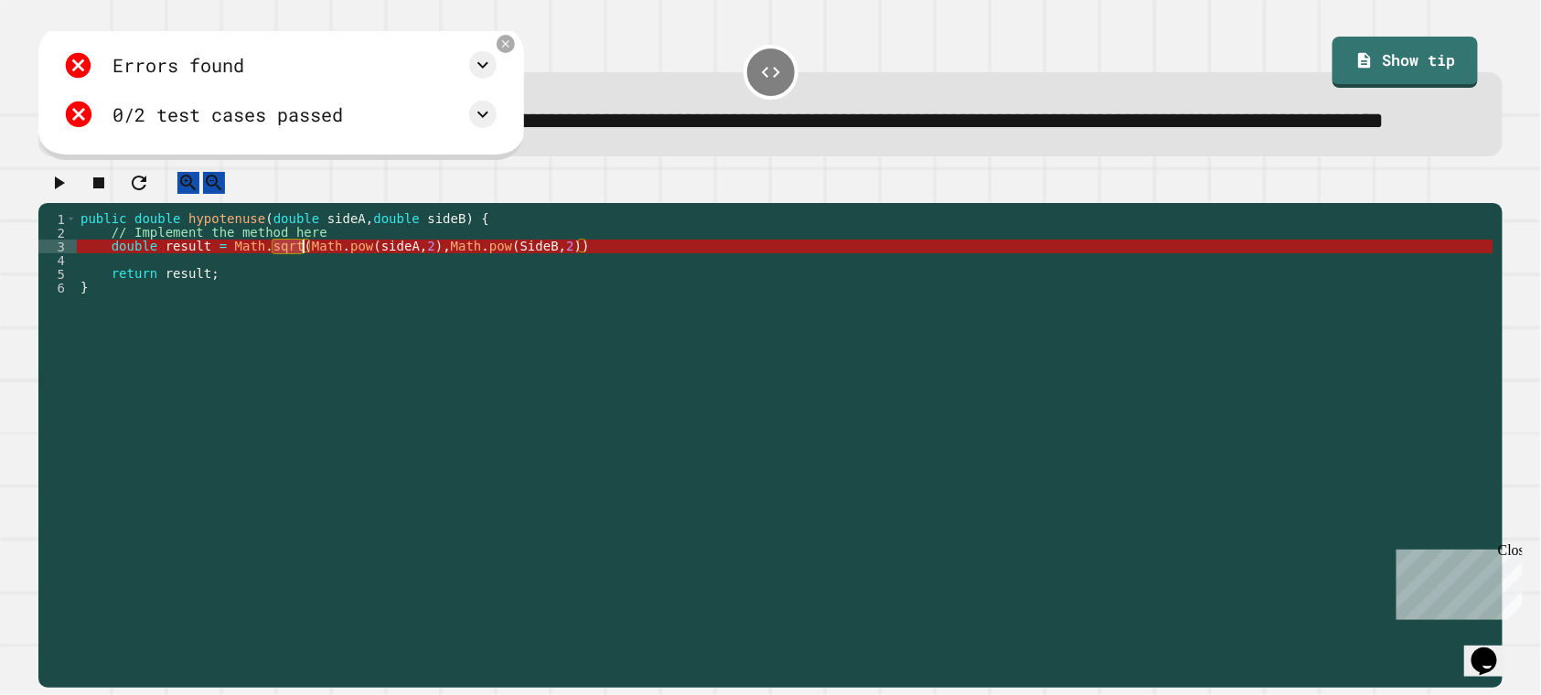
click at [726, 204] on div at bounding box center [770, 188] width 1464 height 32
click at [691, 286] on div "public double hypotenuse ( double sideA , double sideB ) { // Implement the met…" at bounding box center [785, 424] width 1416 height 425
drag, startPoint x: 577, startPoint y: 297, endPoint x: 310, endPoint y: 294, distance: 267.0
click at [310, 294] on div "public double hypotenuse ( double sideA , double sideB ) { // Implement the met…" at bounding box center [785, 424] width 1416 height 425
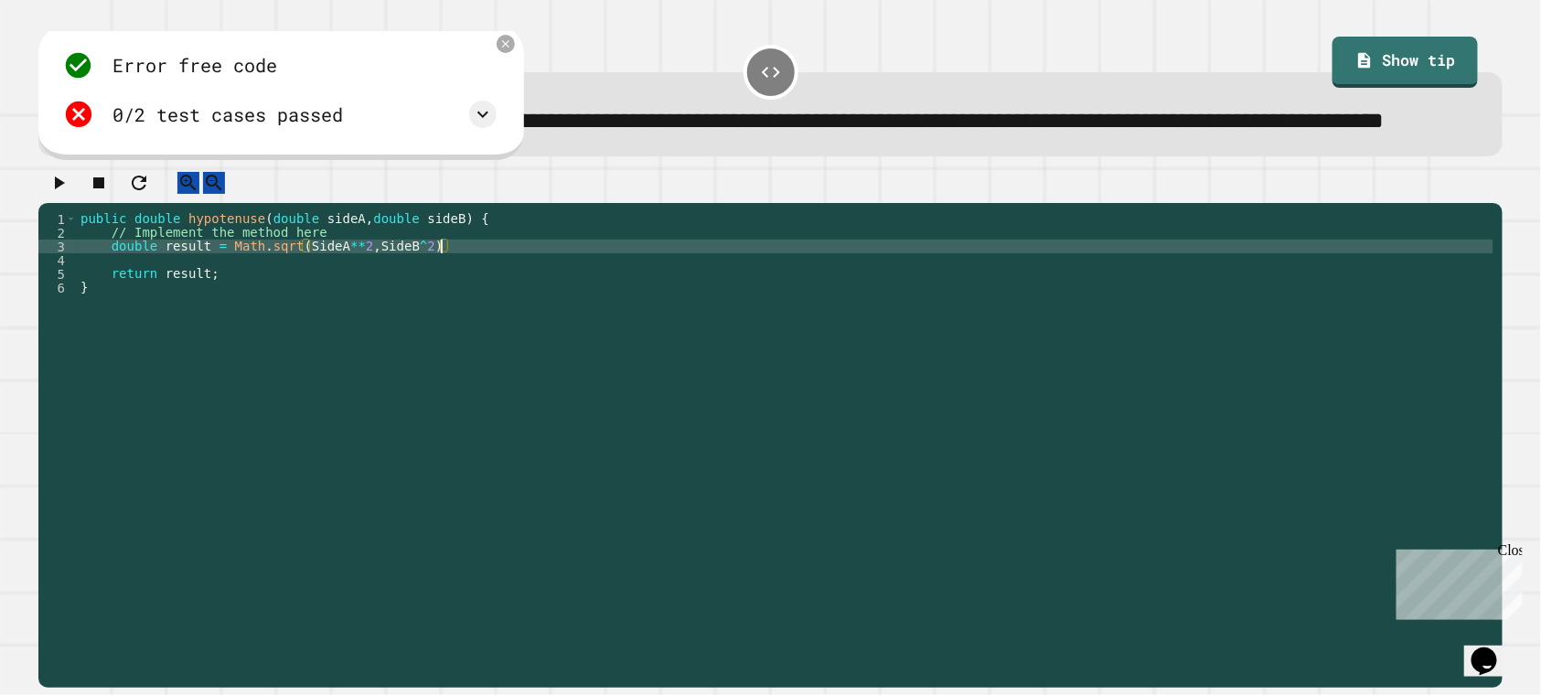
scroll to position [0, 25]
click at [435, 294] on div "public double hypotenuse ( double sideA , double sideB ) { // Implement the met…" at bounding box center [785, 424] width 1416 height 425
click at [69, 194] on icon "button" at bounding box center [59, 183] width 22 height 22
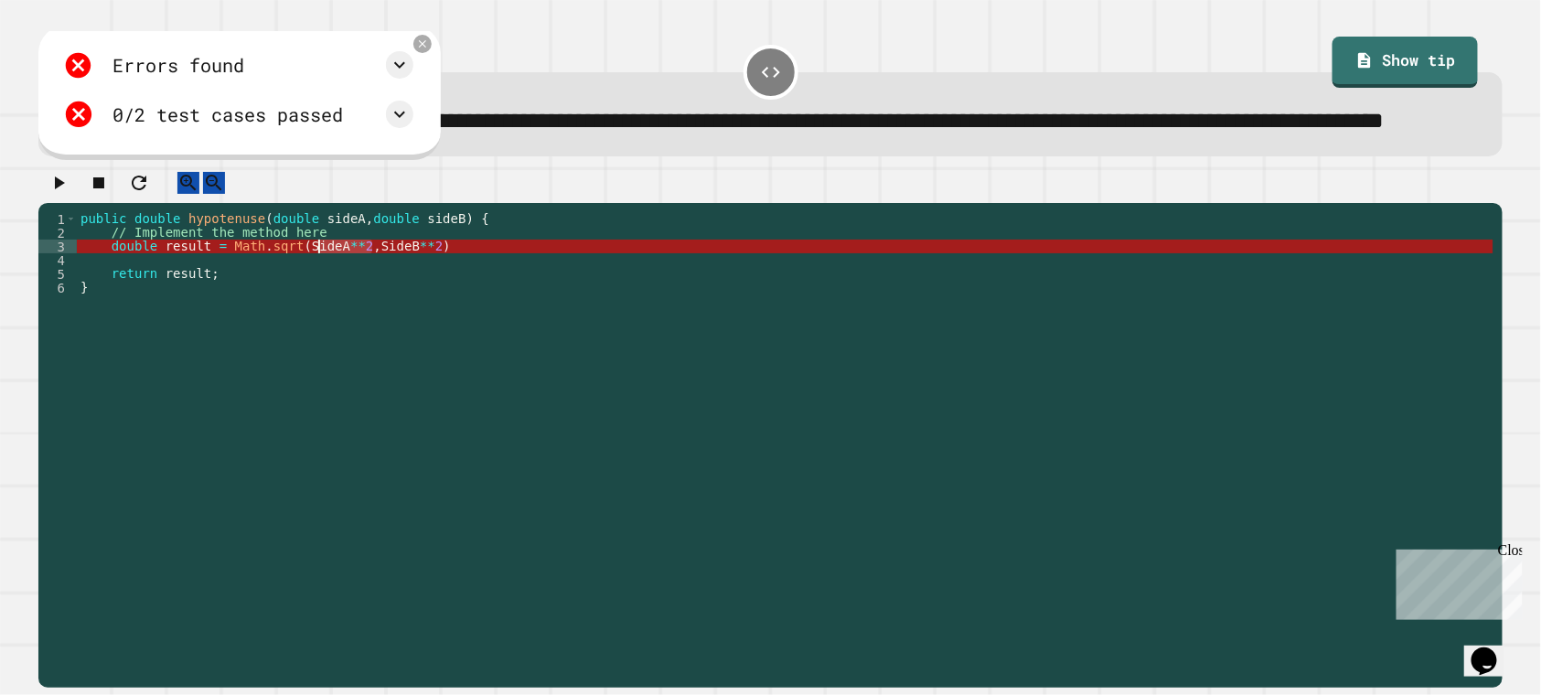
drag, startPoint x: 372, startPoint y: 295, endPoint x: 310, endPoint y: 302, distance: 62.5
click at [310, 302] on div "public double hypotenuse ( double sideA , double sideB ) { // Implement the met…" at bounding box center [785, 424] width 1416 height 425
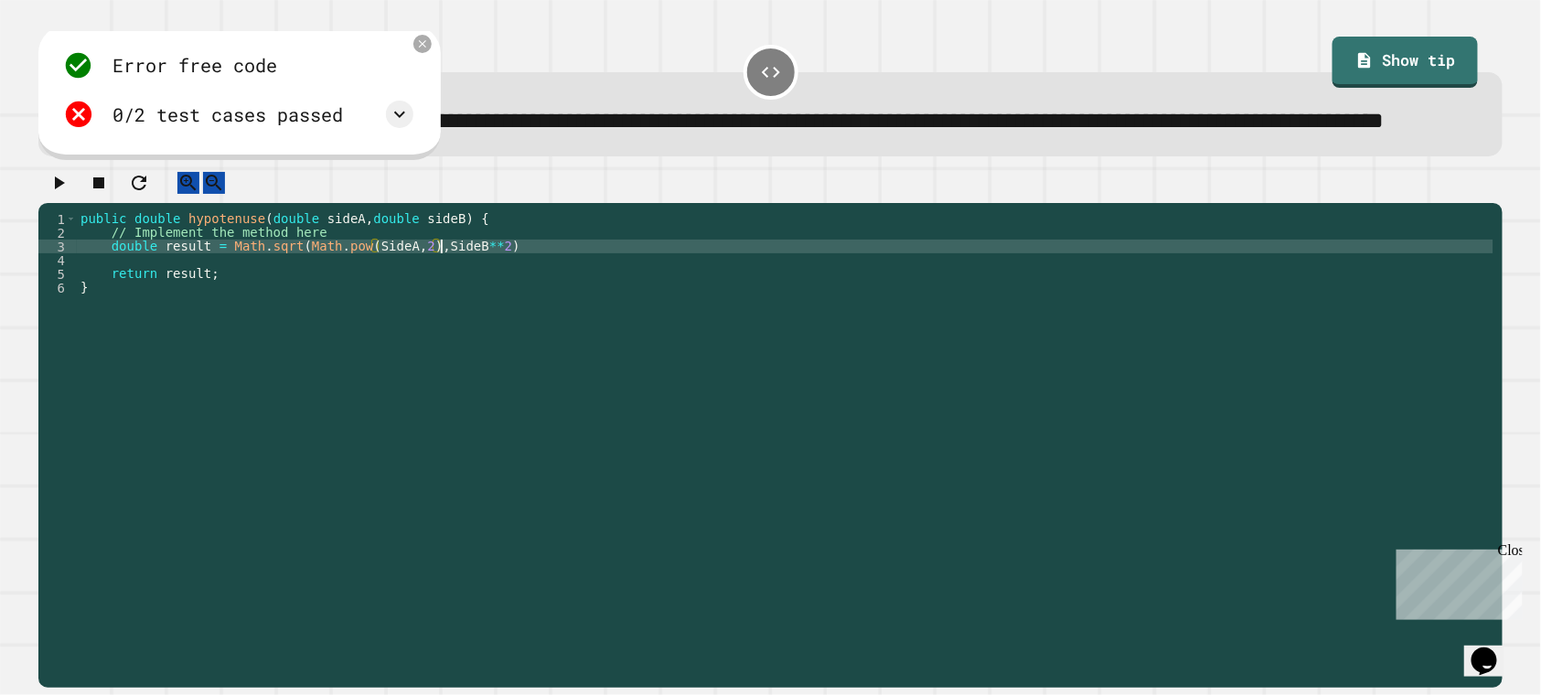
scroll to position [0, 26]
click at [529, 304] on div "public double hypotenuse ( double sideA , double sideB ) { // Implement the met…" at bounding box center [785, 424] width 1416 height 425
click at [61, 194] on icon "button" at bounding box center [59, 183] width 22 height 22
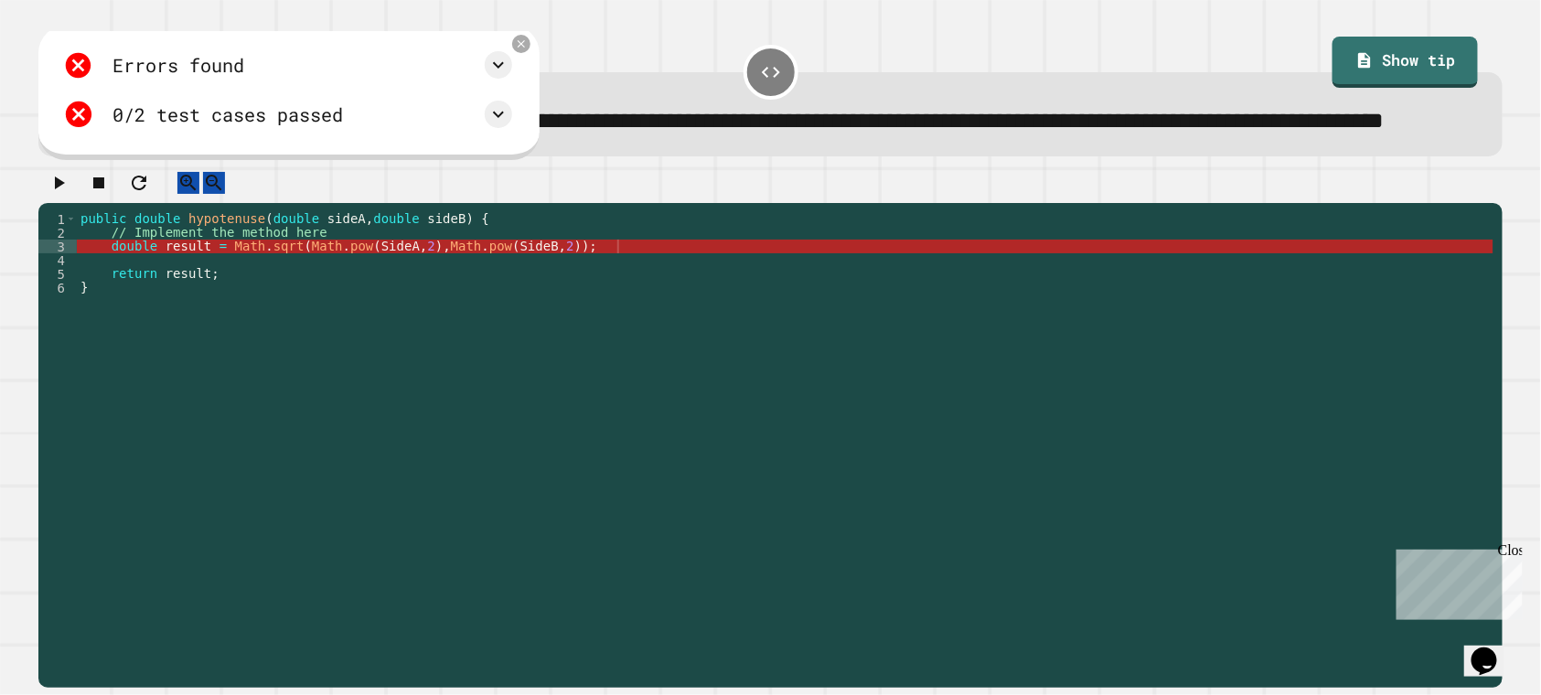
click at [466, 295] on div "public double hypotenuse ( double sideA , double sideB ) { // Implement the met…" at bounding box center [785, 424] width 1416 height 425
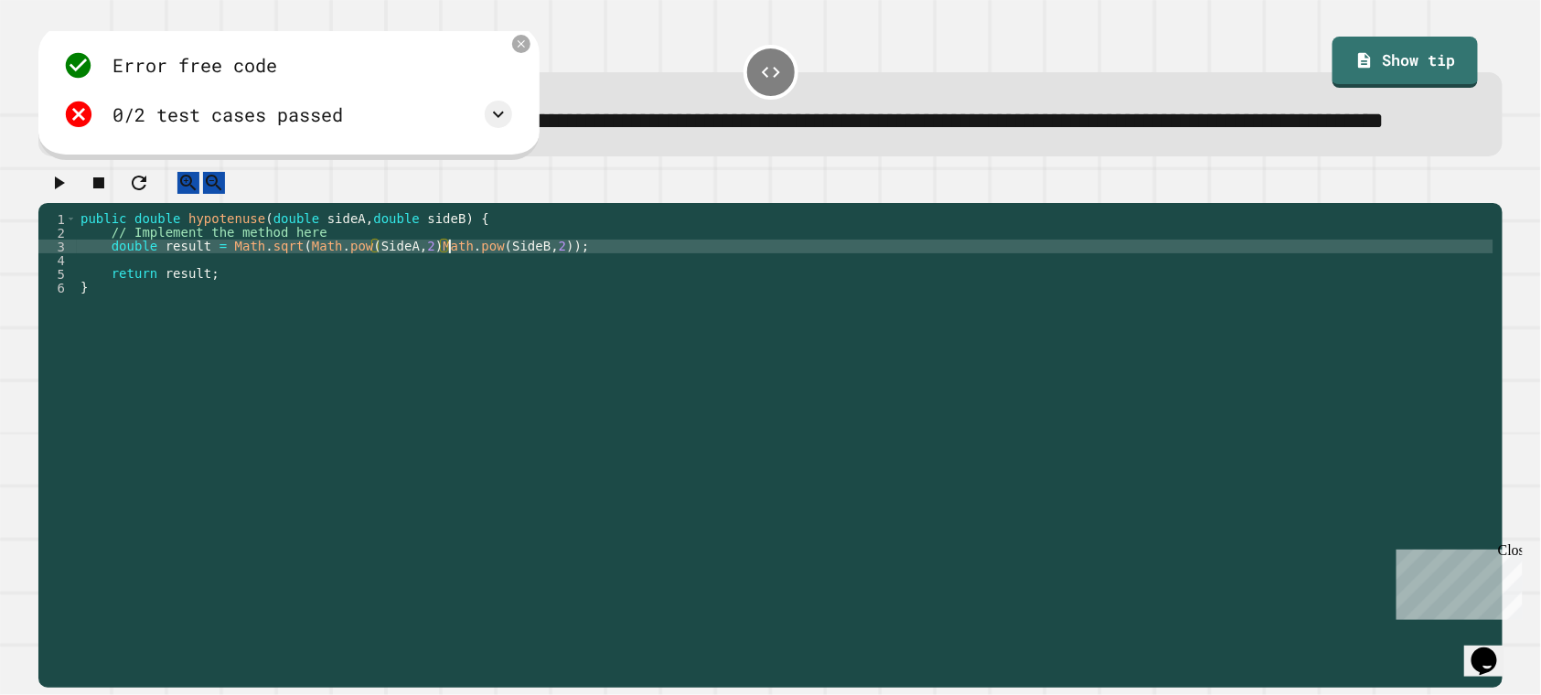
scroll to position [0, 27]
click at [65, 189] on icon "button" at bounding box center [60, 182] width 10 height 13
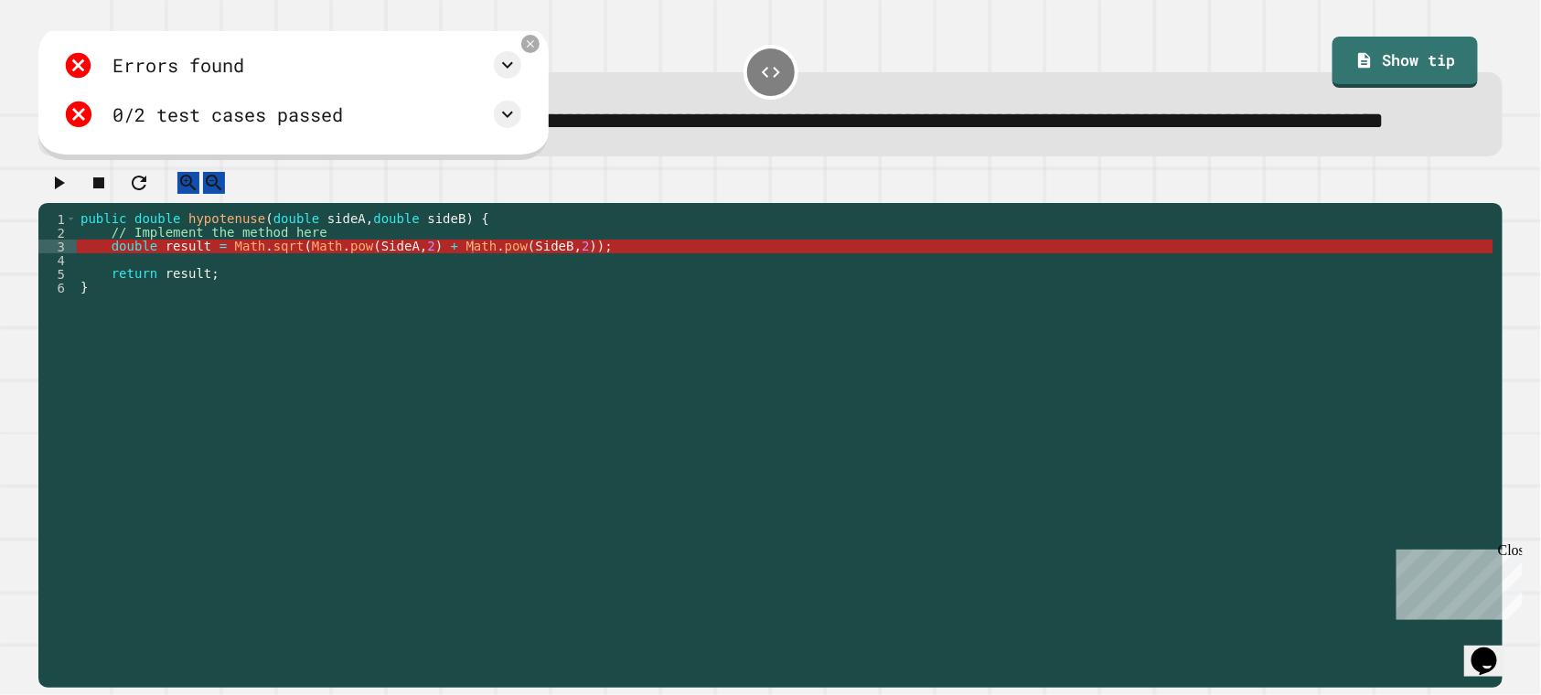
click at [309, 300] on div "public double hypotenuse ( double sideA , double sideB ) { // Implement the met…" at bounding box center [785, 424] width 1416 height 425
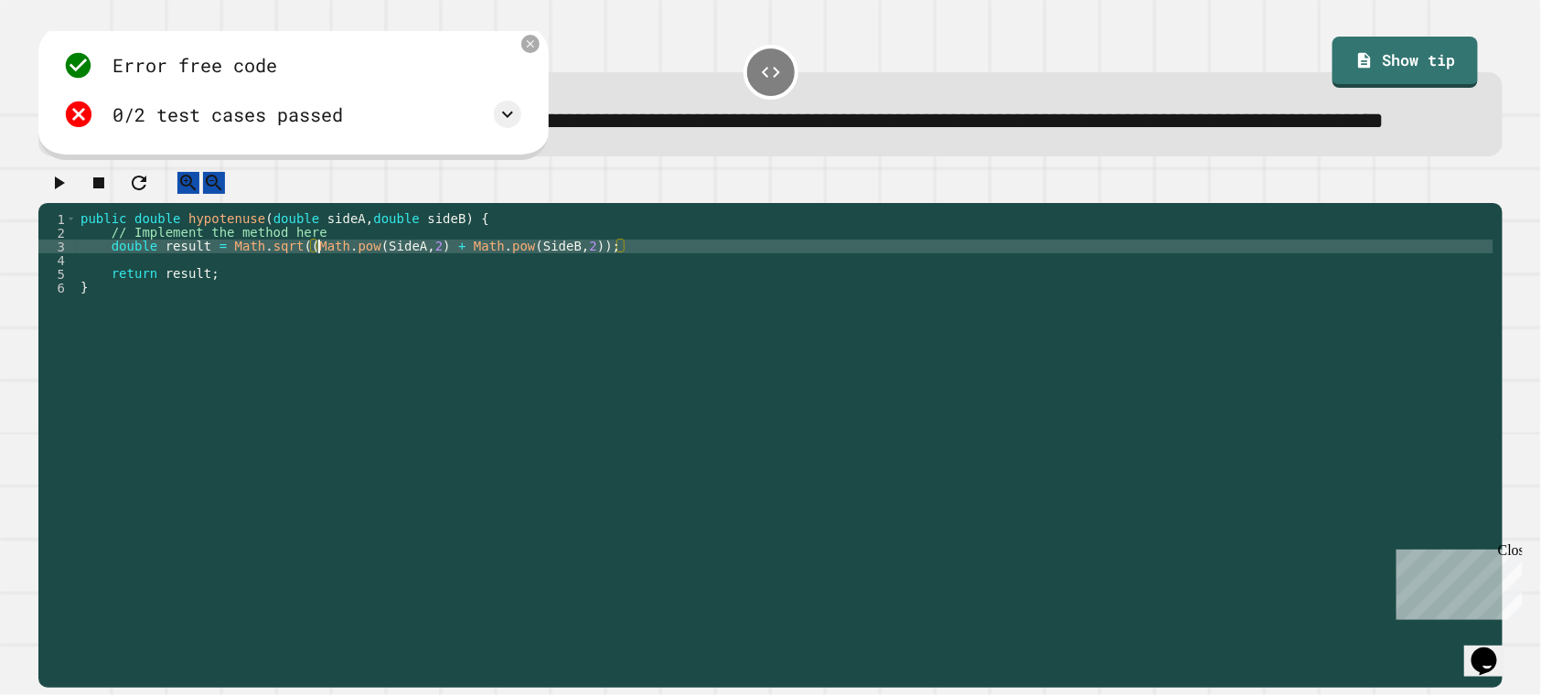
click at [620, 296] on div "public double hypotenuse ( double sideA , double sideB ) { // Implement the met…" at bounding box center [785, 424] width 1416 height 425
click at [69, 194] on icon "button" at bounding box center [59, 183] width 22 height 22
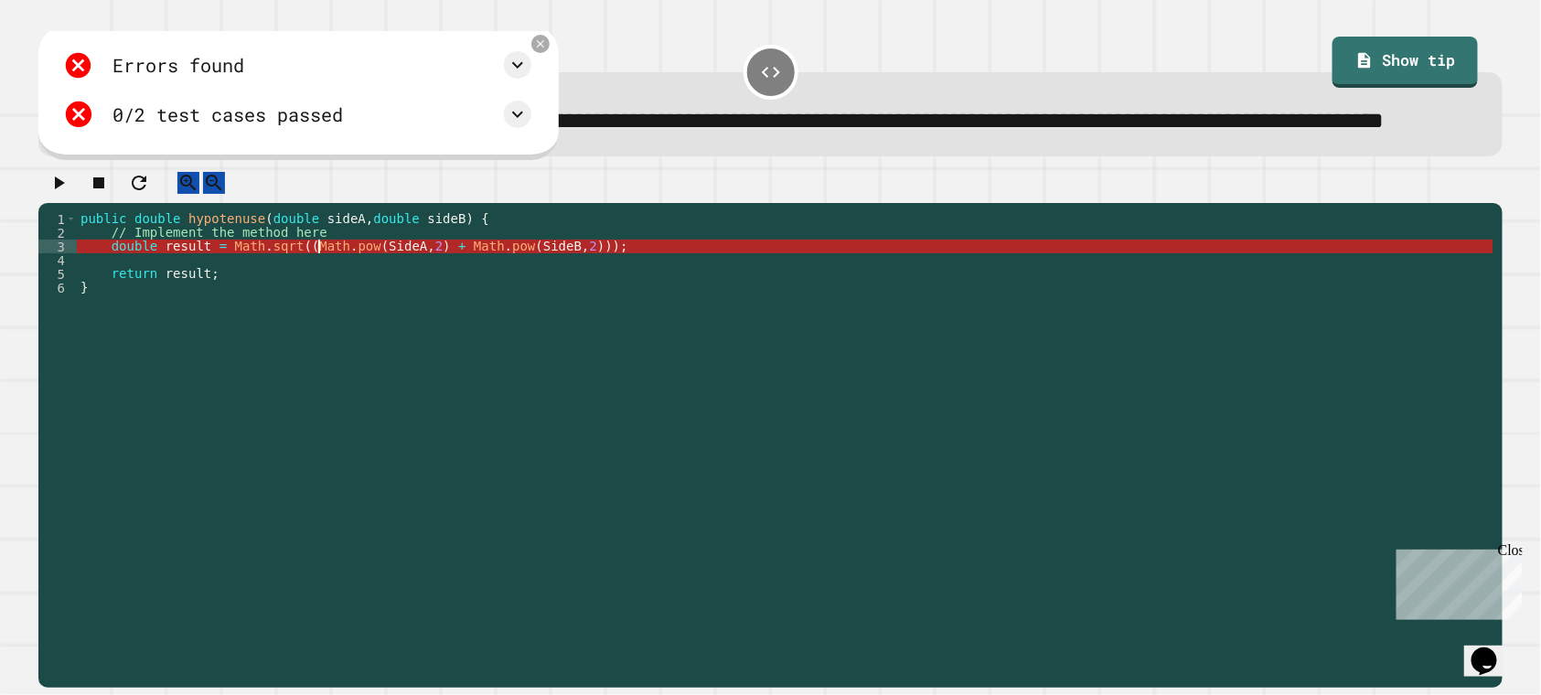
click at [315, 304] on div "public double hypotenuse ( double sideA , double sideB ) { // Implement the met…" at bounding box center [785, 424] width 1416 height 425
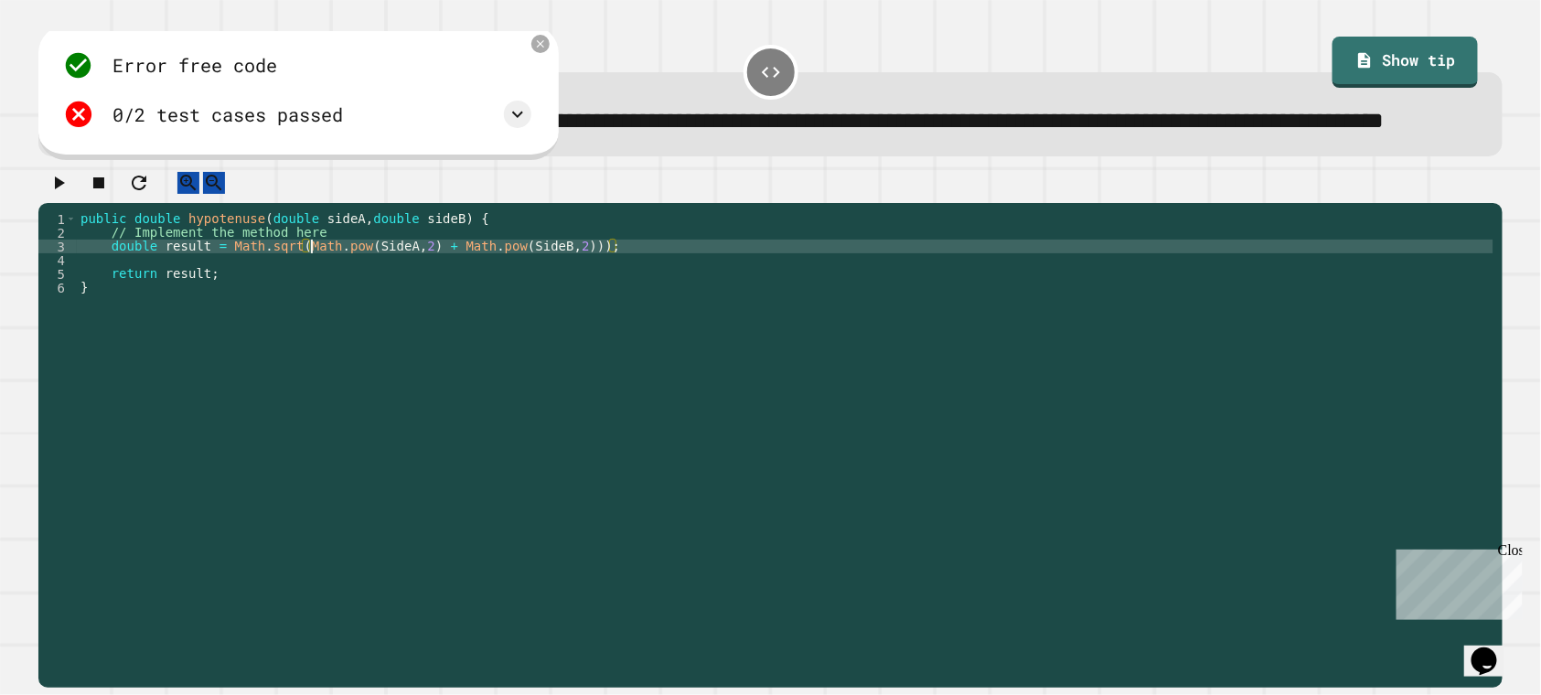
click at [621, 298] on div "public double hypotenuse ( double sideA , double sideB ) { // Implement the met…" at bounding box center [785, 424] width 1416 height 425
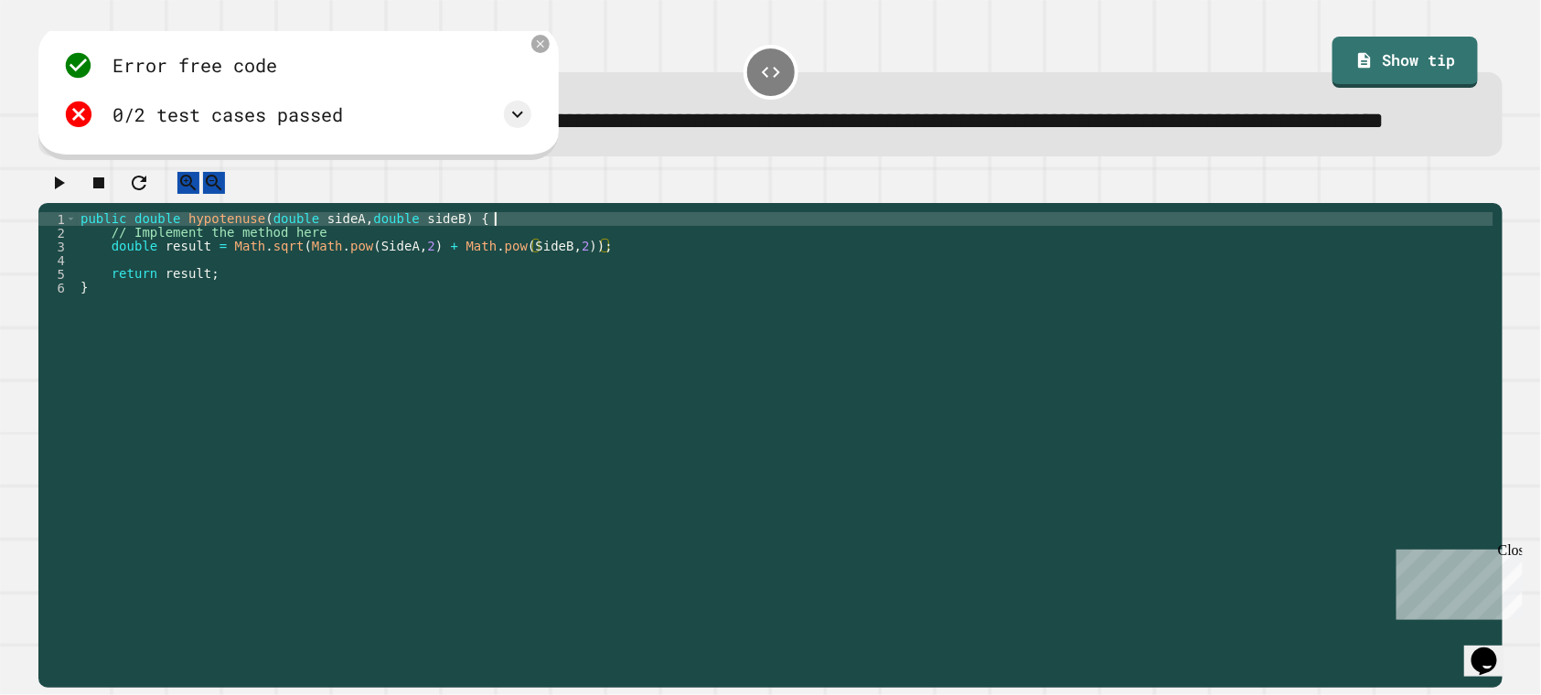
click at [891, 276] on div "public double hypotenuse ( double sideA , double sideB ) { // Implement the met…" at bounding box center [785, 424] width 1416 height 425
click at [890, 289] on div "public double hypotenuse ( double sideA , double sideB ) { // Implement the met…" at bounding box center [785, 424] width 1416 height 425
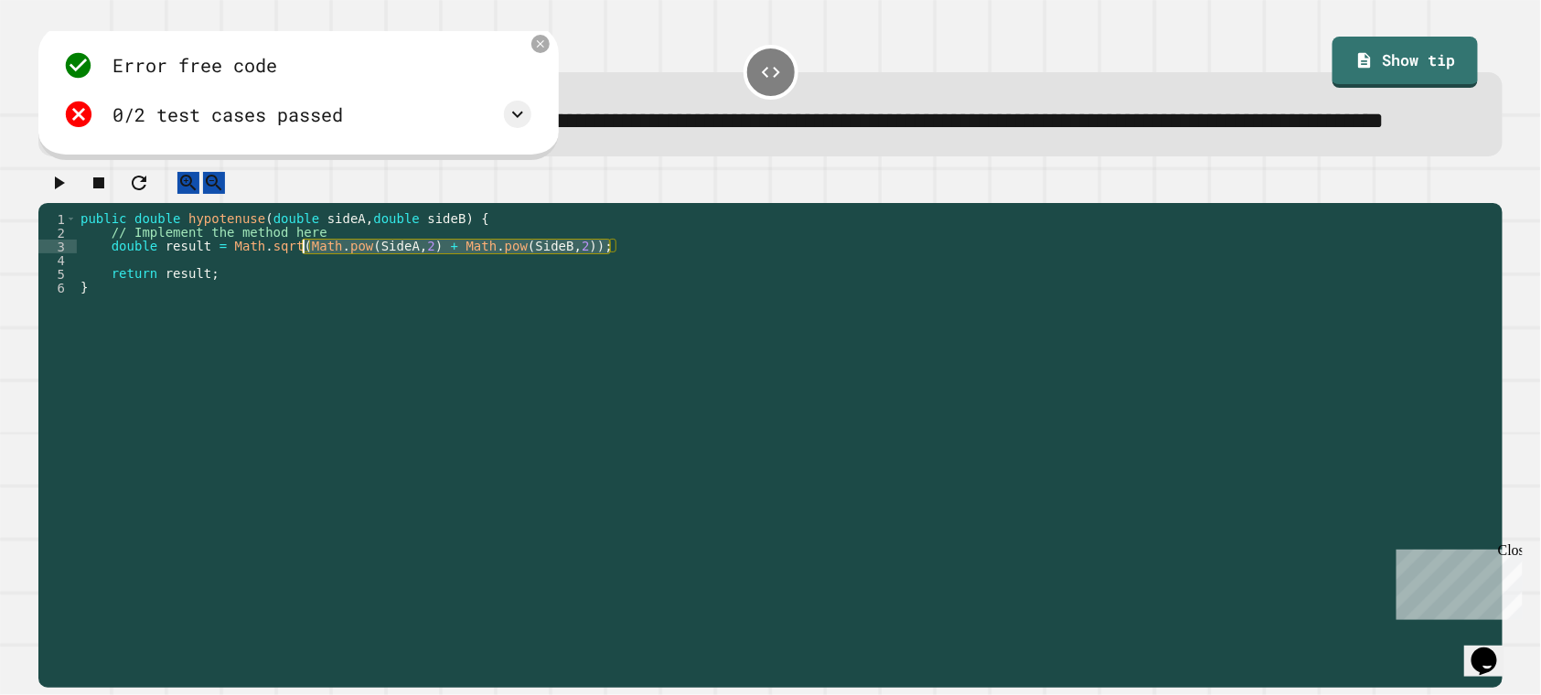
drag, startPoint x: 614, startPoint y: 296, endPoint x: 306, endPoint y: 295, distance: 307.2
click at [306, 295] on div "public double hypotenuse ( double sideA , double sideB ) { // Implement the met…" at bounding box center [785, 424] width 1416 height 425
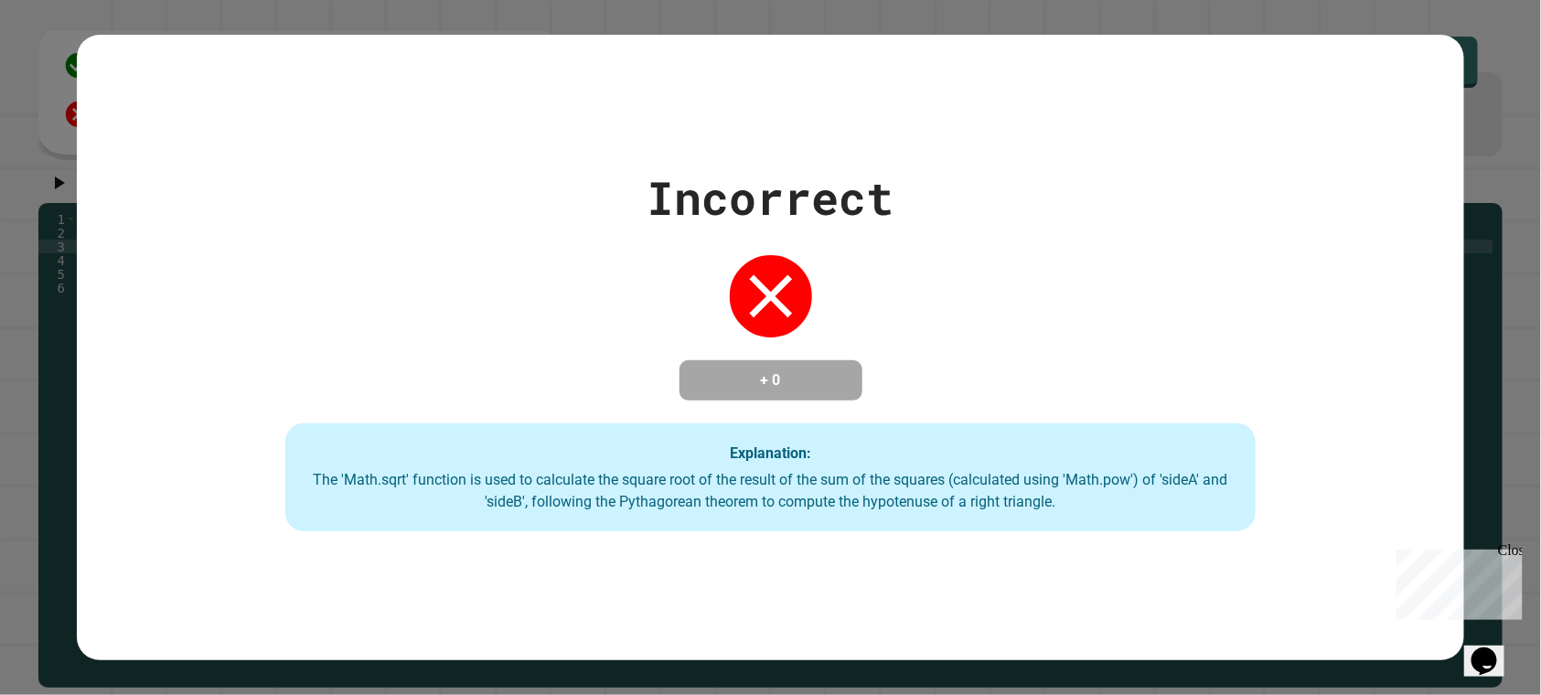
type textarea "**********"
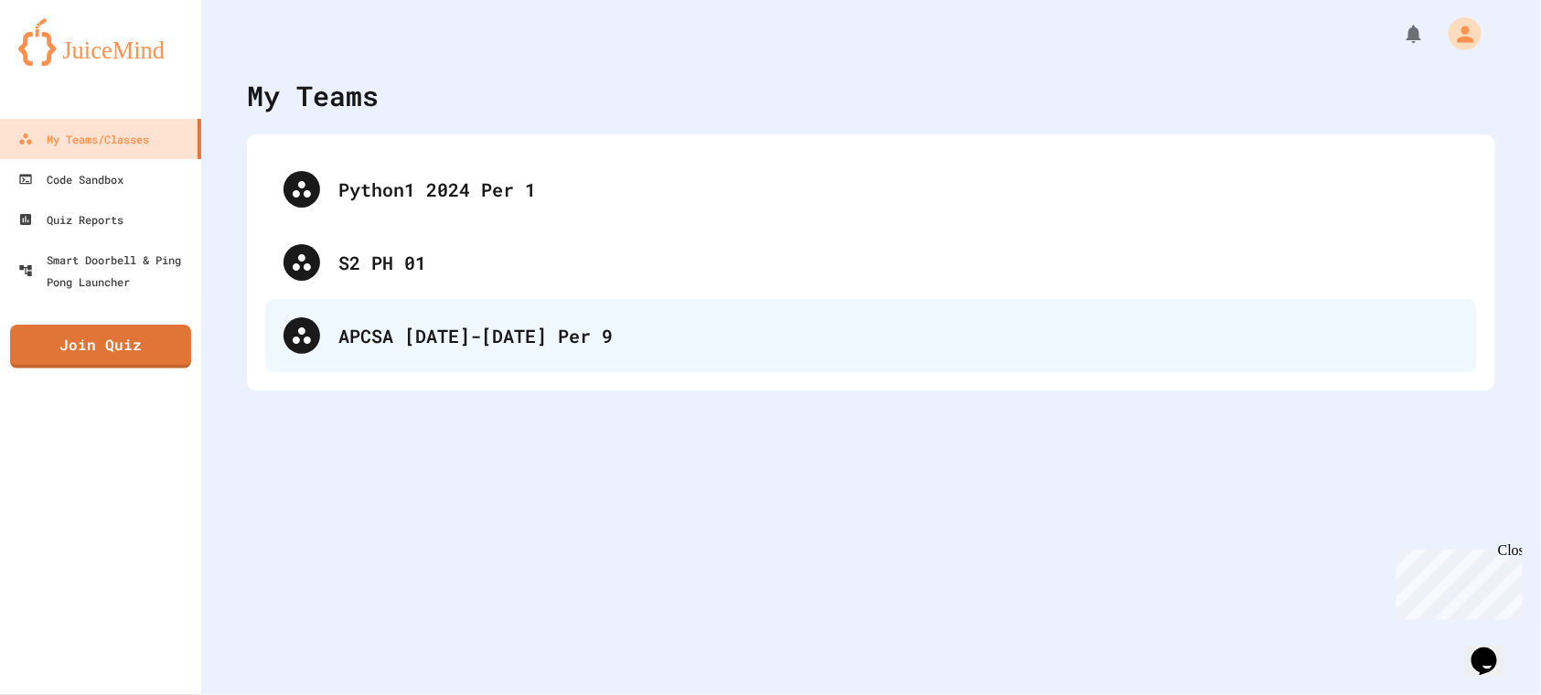
click at [498, 330] on div "APCSA [DATE]-[DATE] Per 9" at bounding box center [898, 335] width 1120 height 27
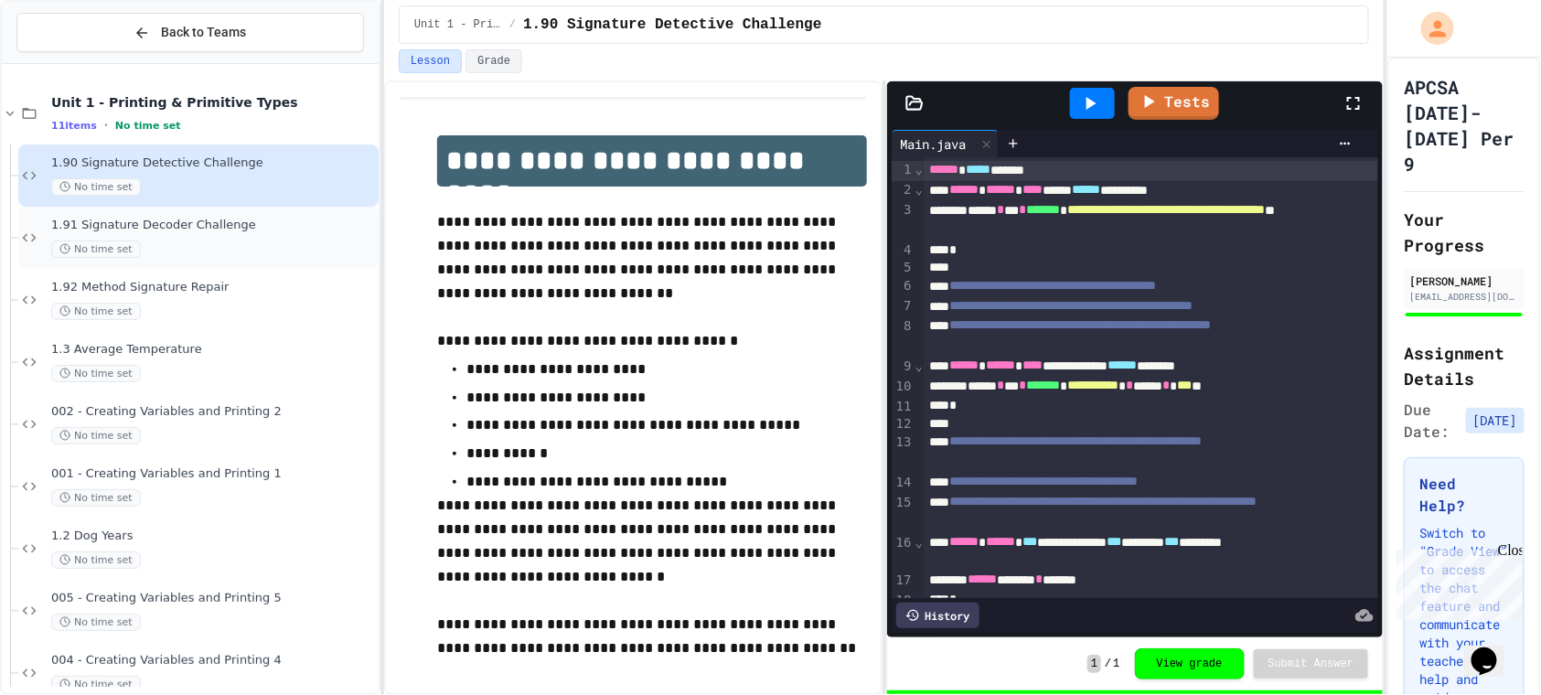
click at [223, 218] on span "1.91 Signature Decoder Challenge" at bounding box center [213, 226] width 324 height 16
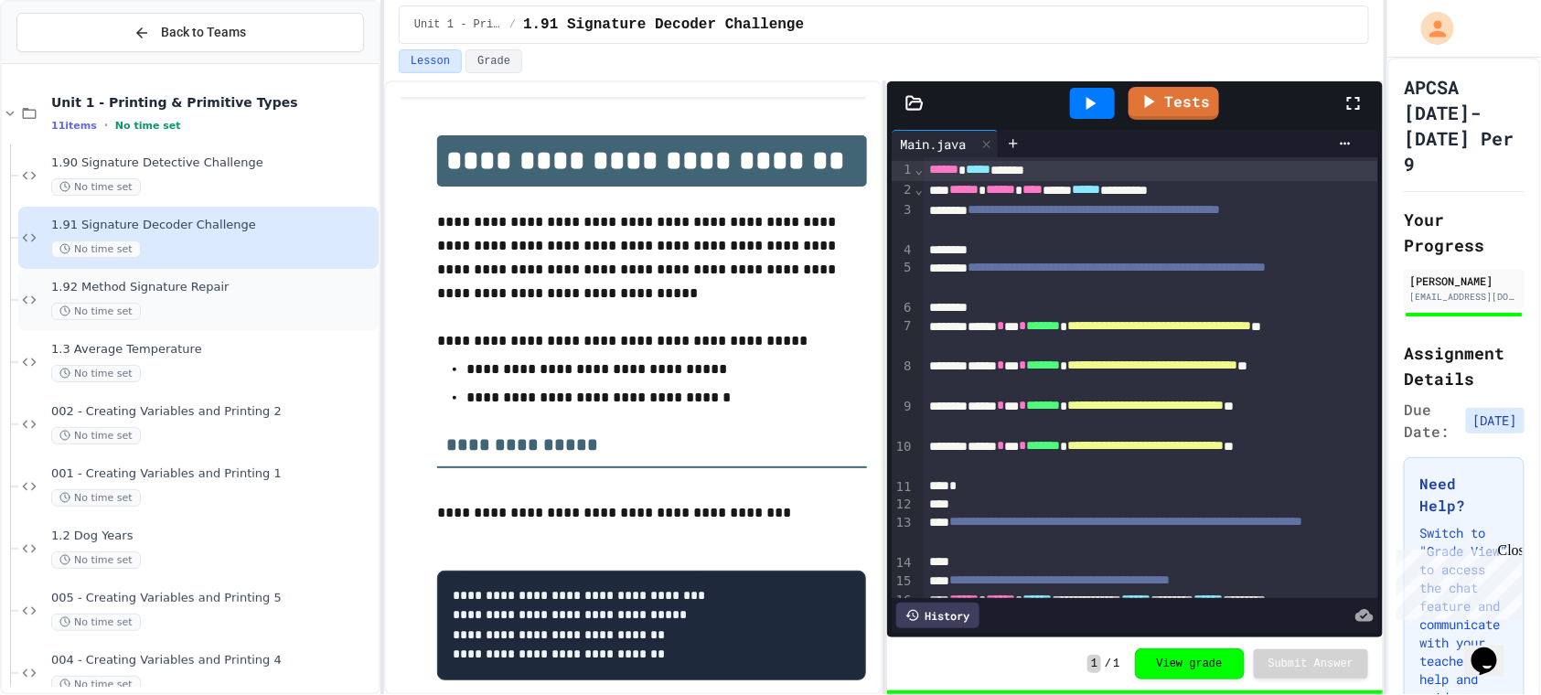
click at [226, 303] on div "No time set" at bounding box center [213, 311] width 324 height 17
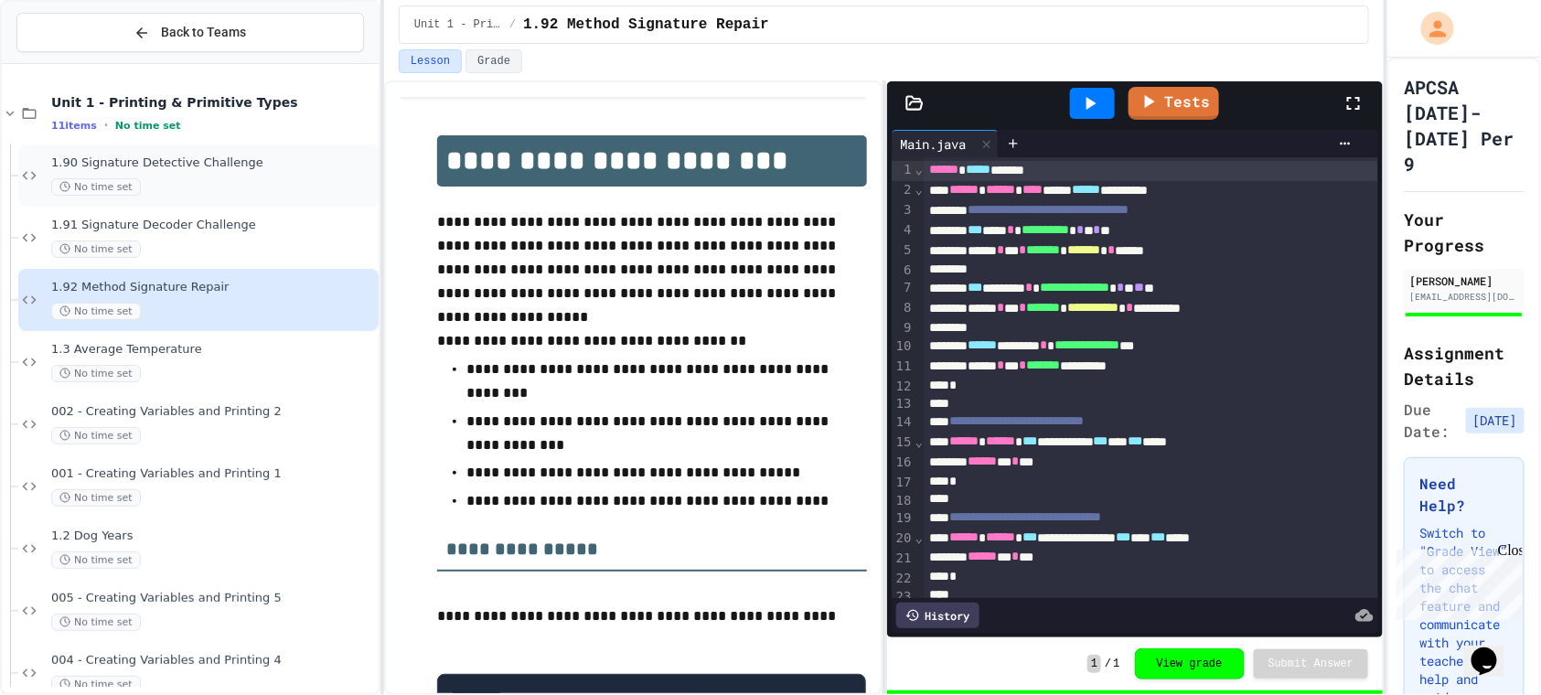
click at [242, 171] on div "1.90 Signature Detective Challenge No time set" at bounding box center [213, 175] width 324 height 40
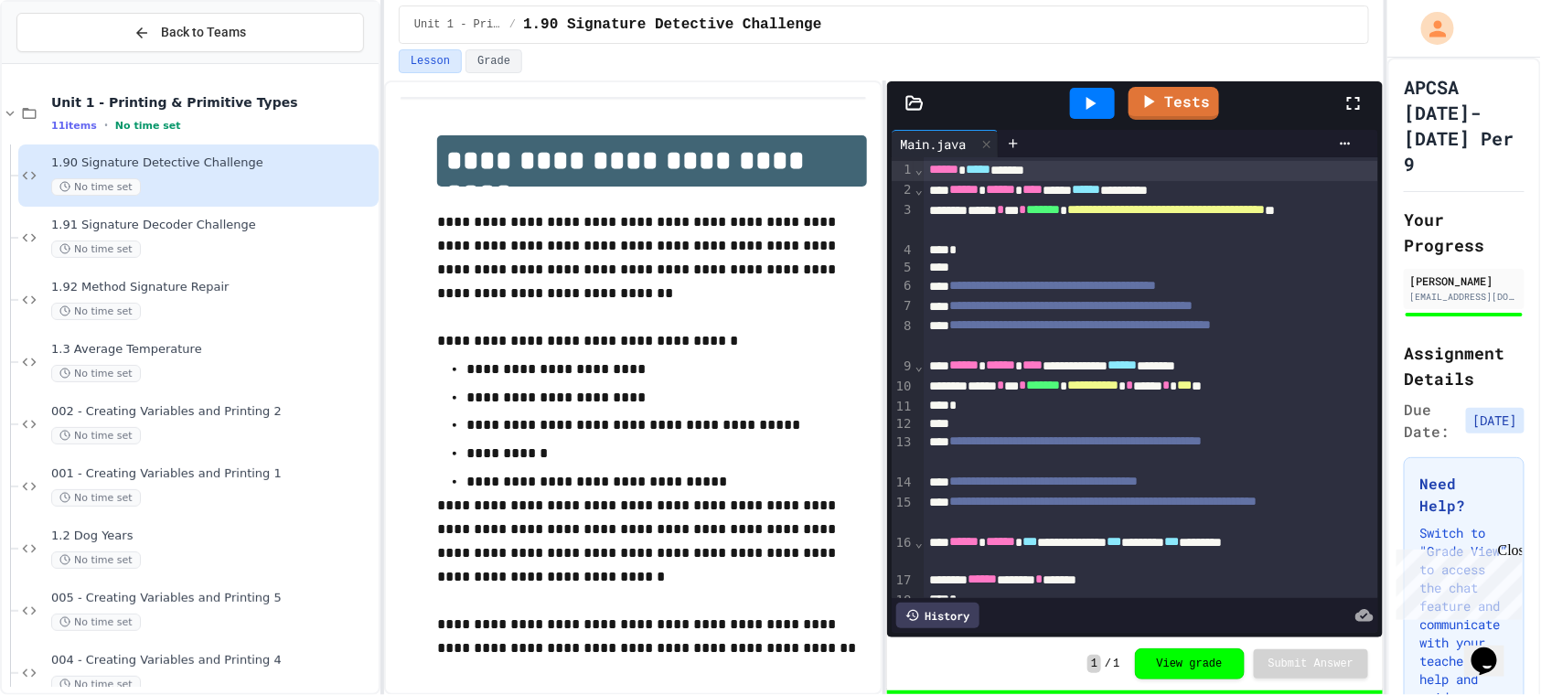
click at [242, 155] on span "1.90 Signature Detective Challenge" at bounding box center [213, 163] width 324 height 16
